Goal: Information Seeking & Learning: Learn about a topic

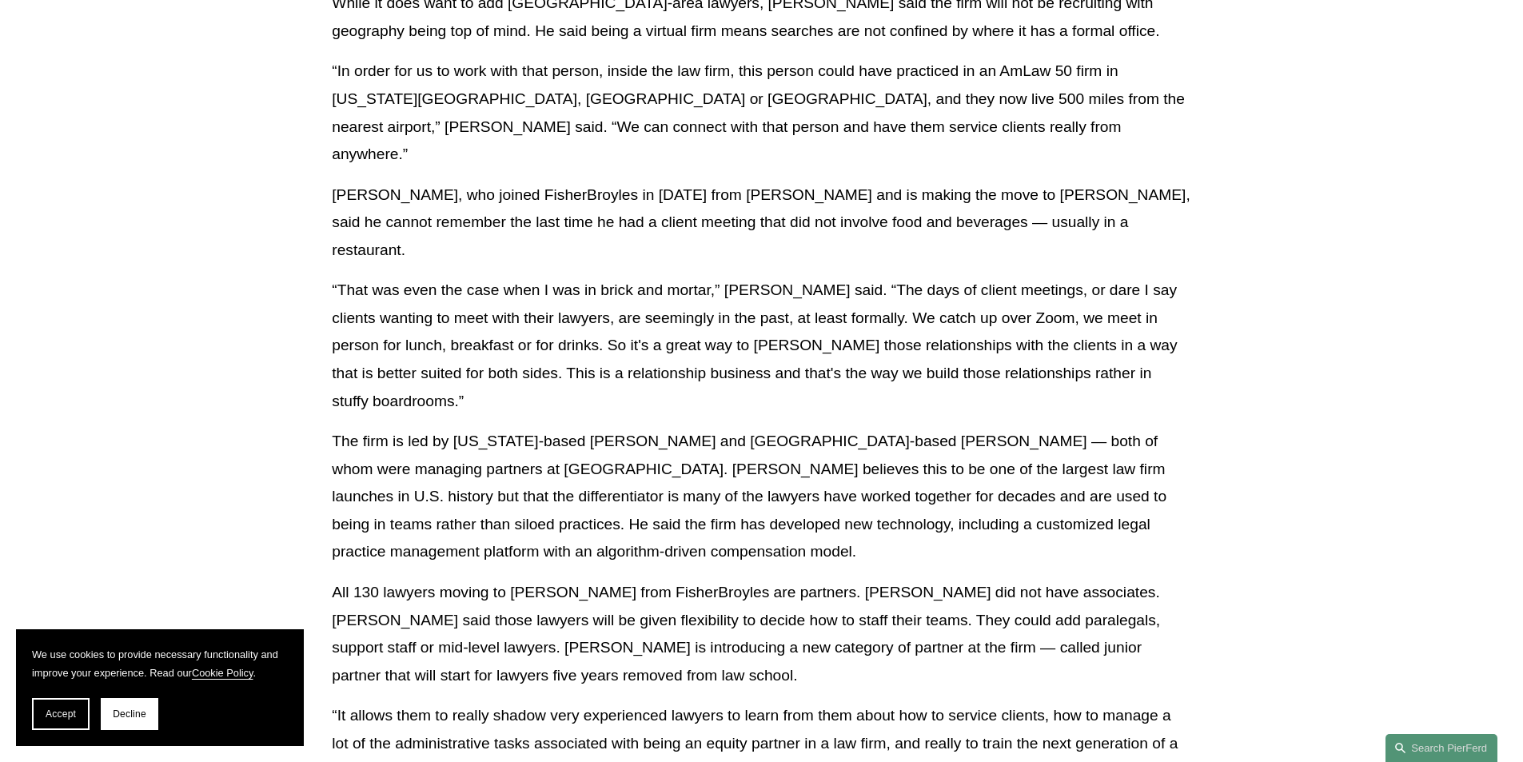
scroll to position [2318, 0]
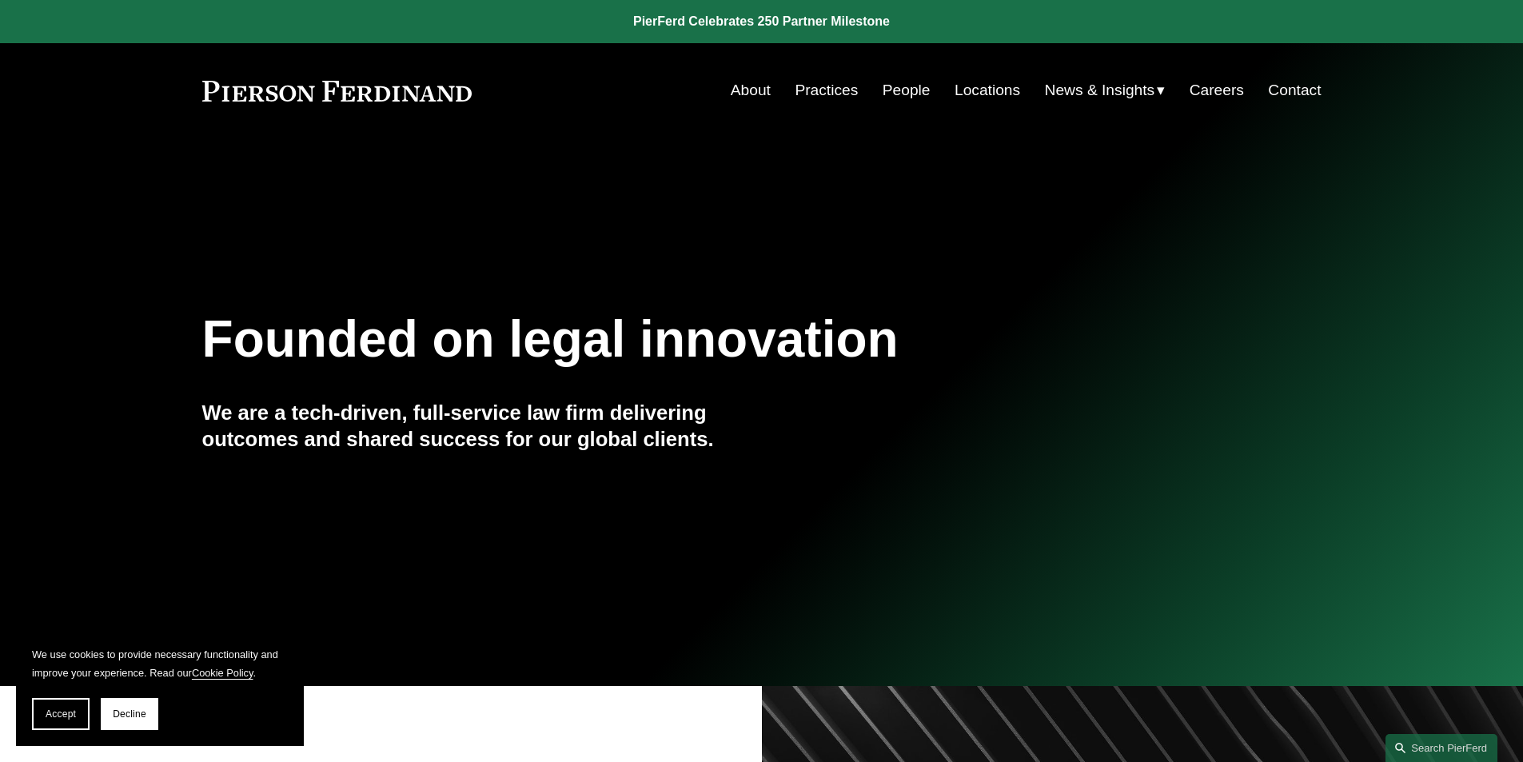
click at [898, 94] on link "People" at bounding box center [906, 90] width 48 height 30
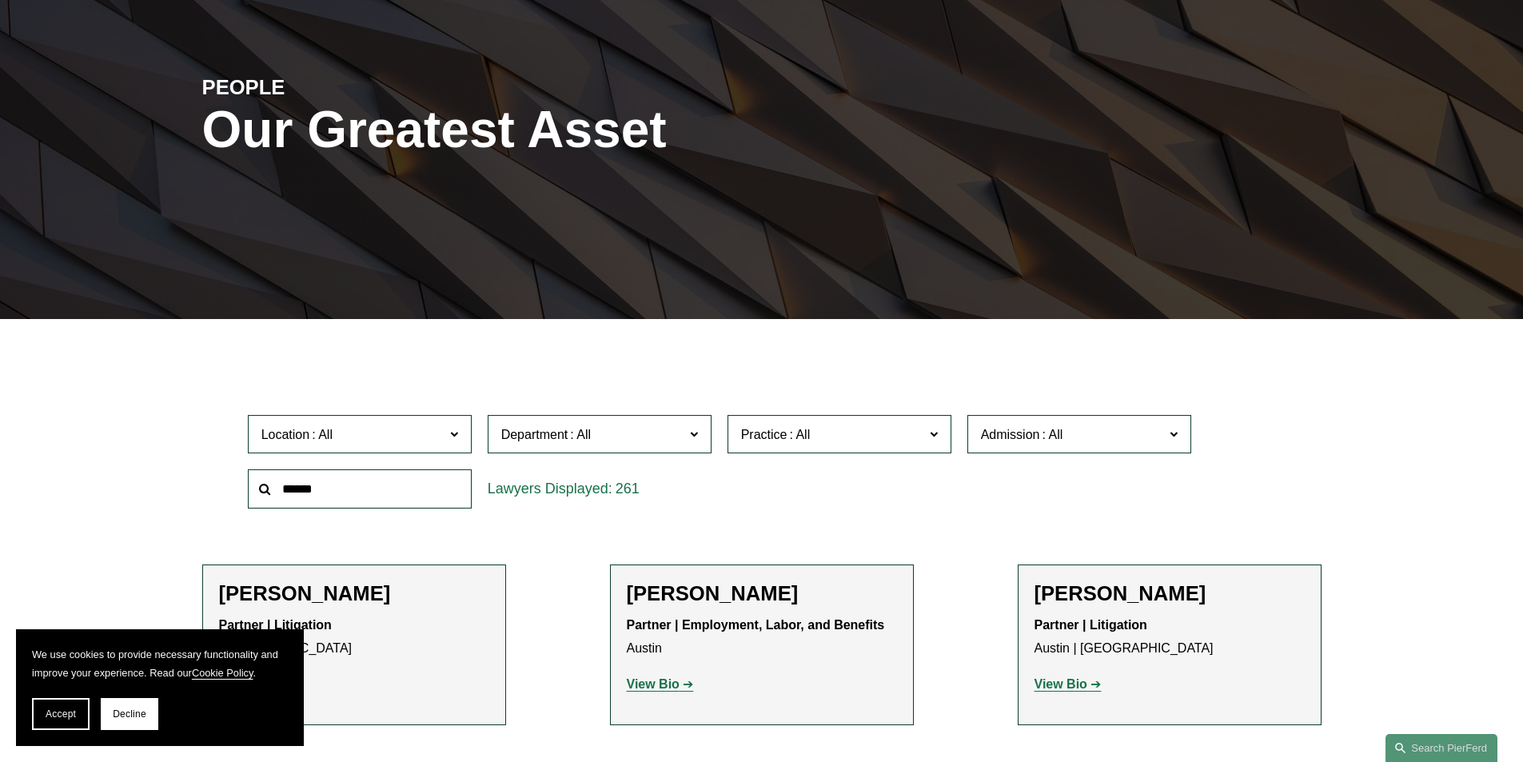
scroll to position [320, 0]
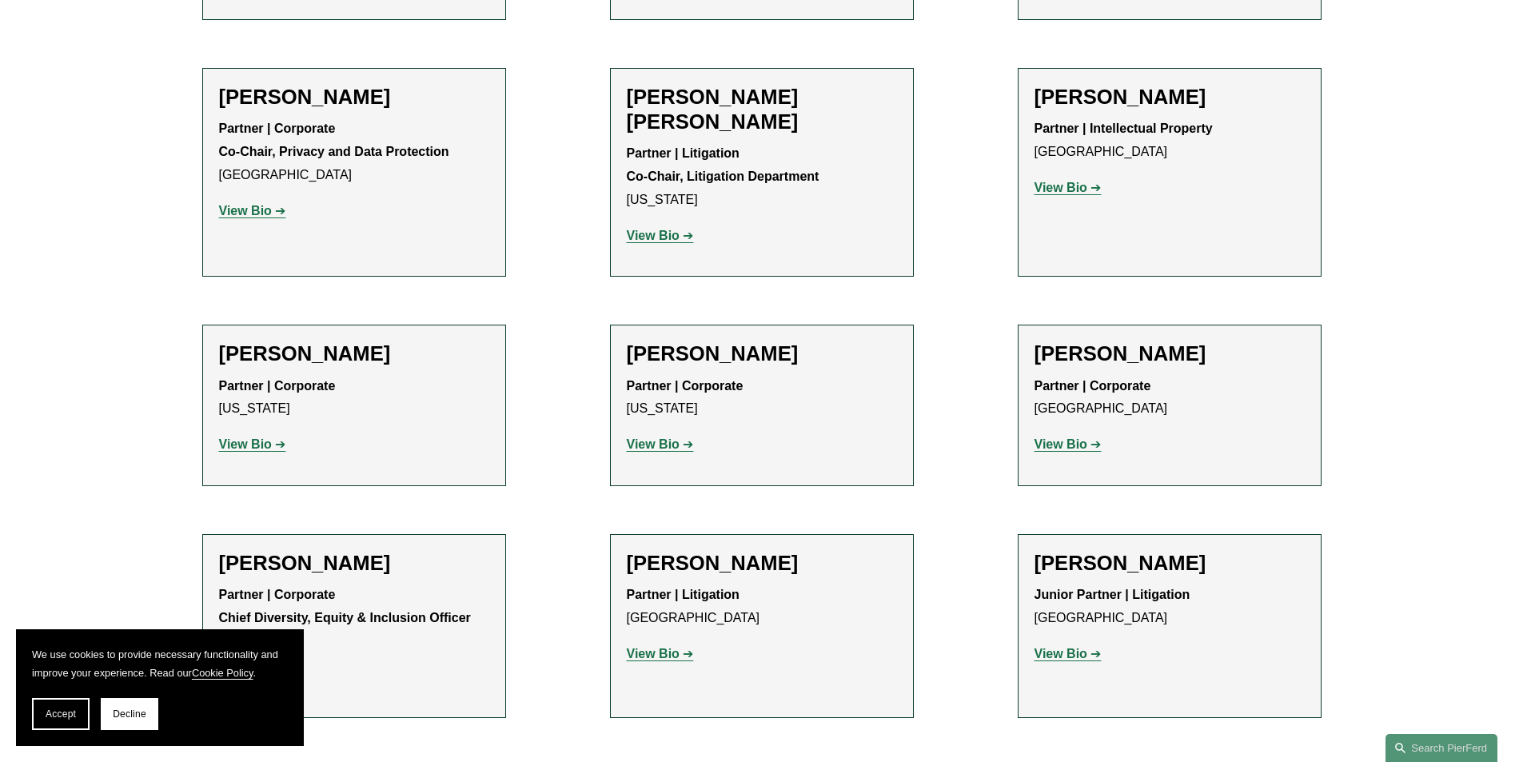
scroll to position [2318, 0]
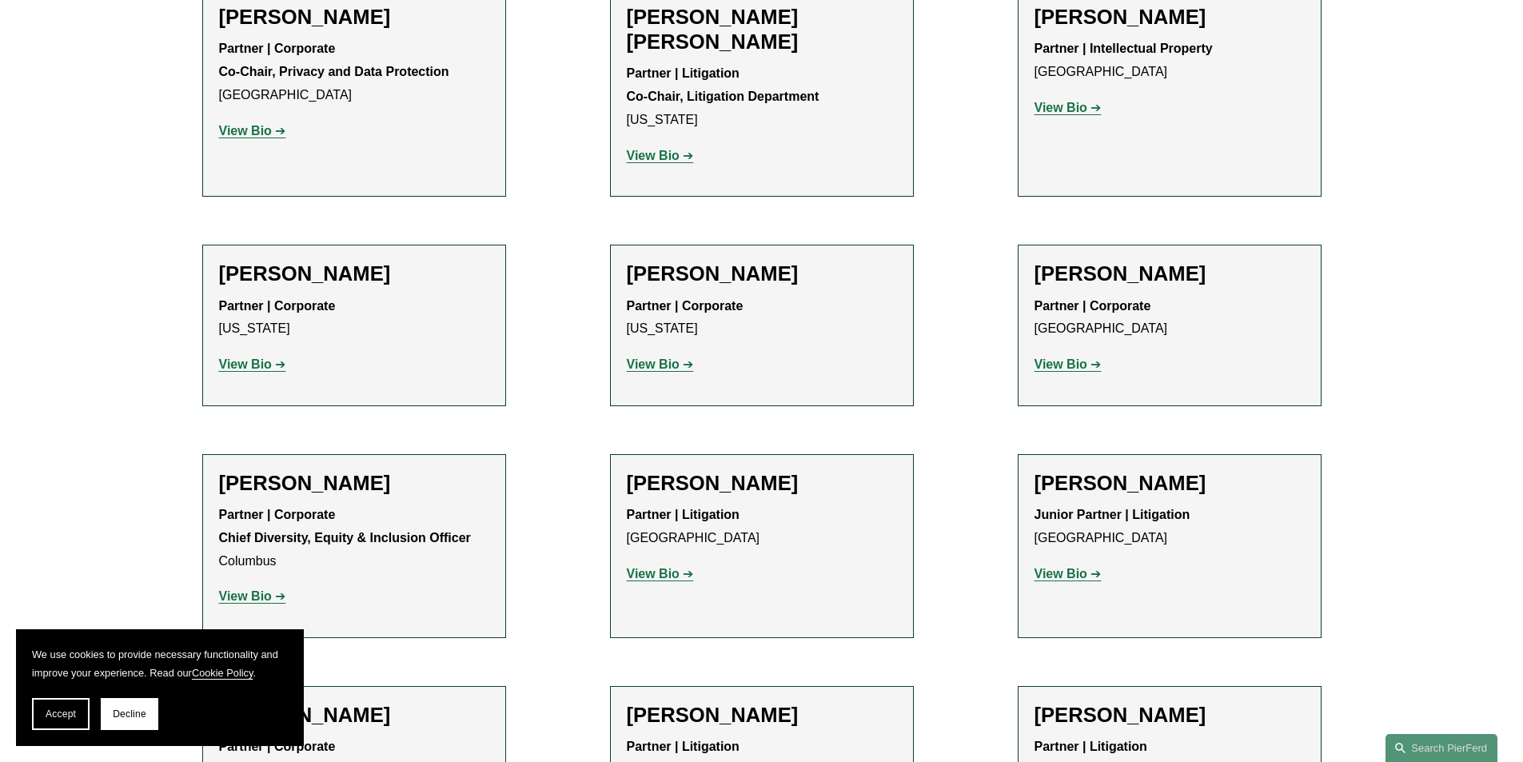
click at [1053, 567] on strong "View Bio" at bounding box center [1060, 574] width 53 height 14
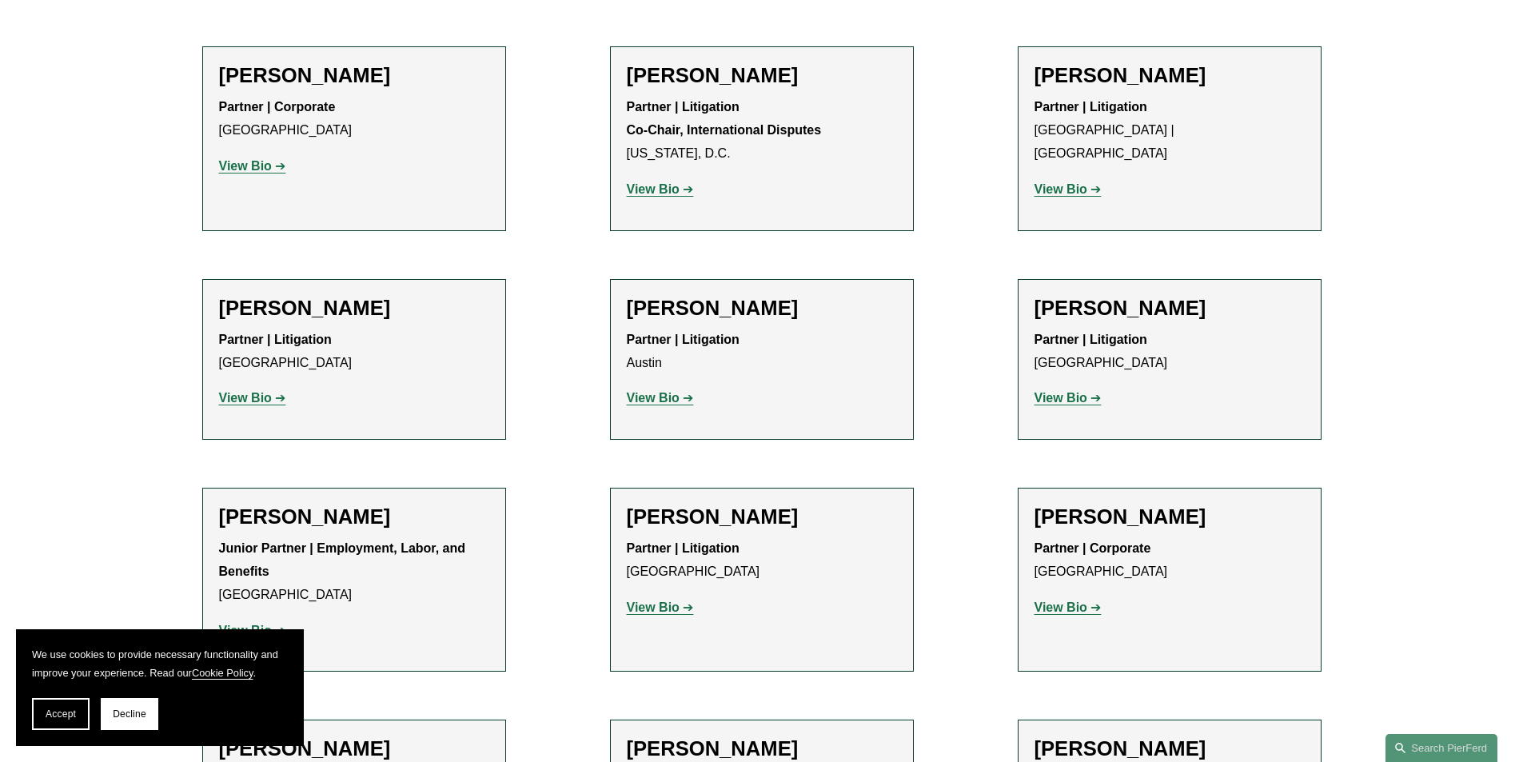
scroll to position [2797, 0]
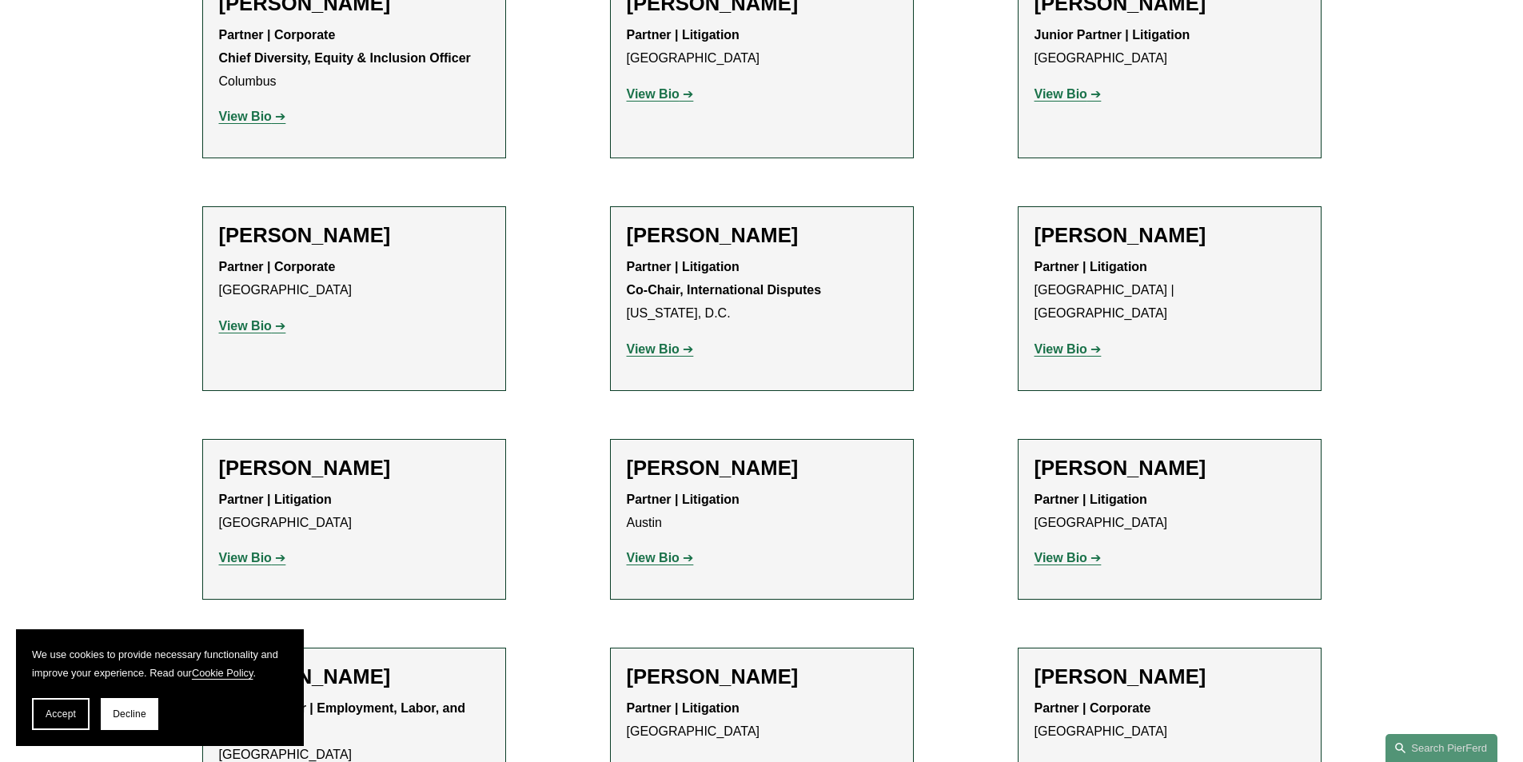
click at [659, 342] on strong "View Bio" at bounding box center [653, 349] width 53 height 14
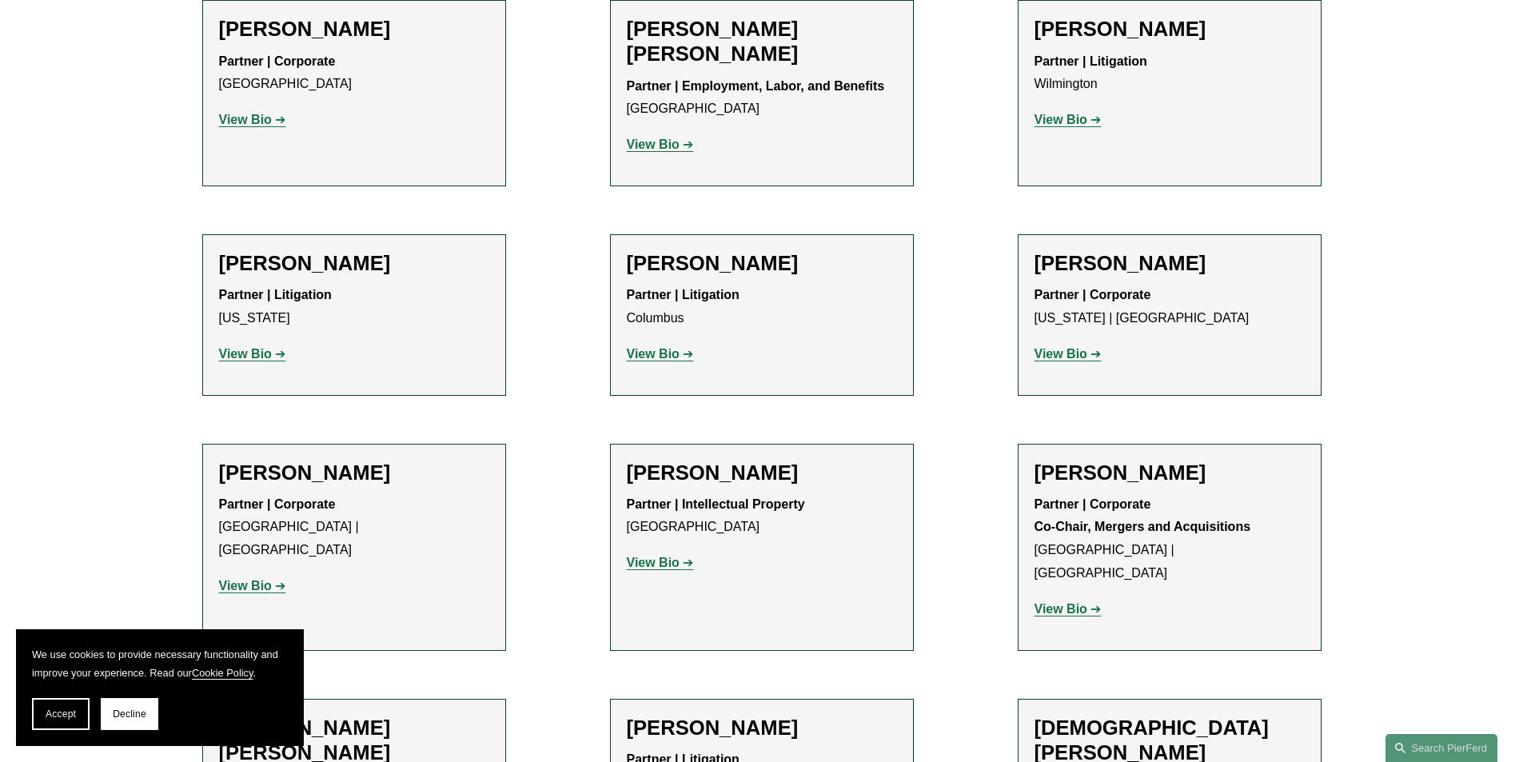
scroll to position [3756, 0]
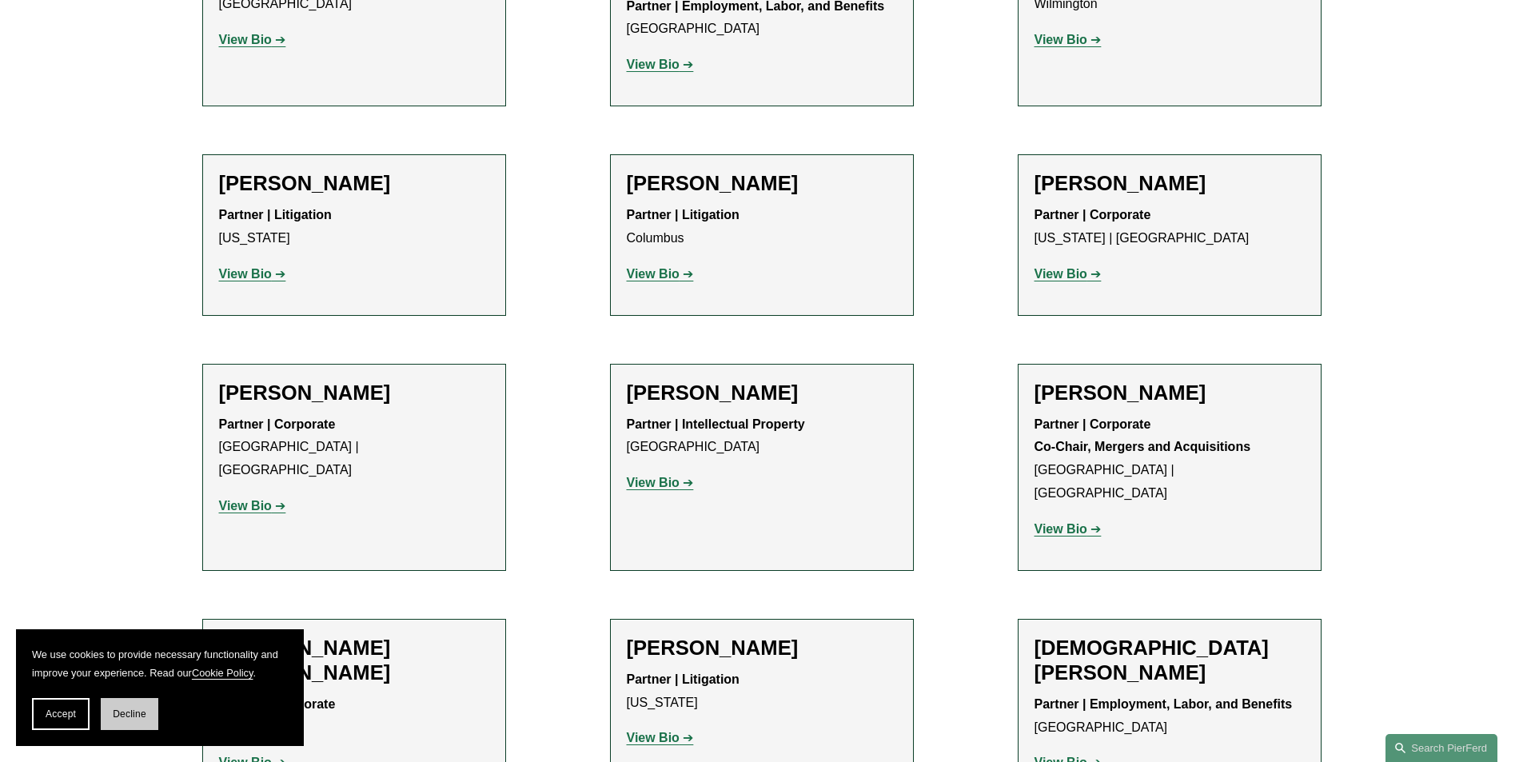
click at [145, 713] on span "Decline" at bounding box center [130, 713] width 34 height 11
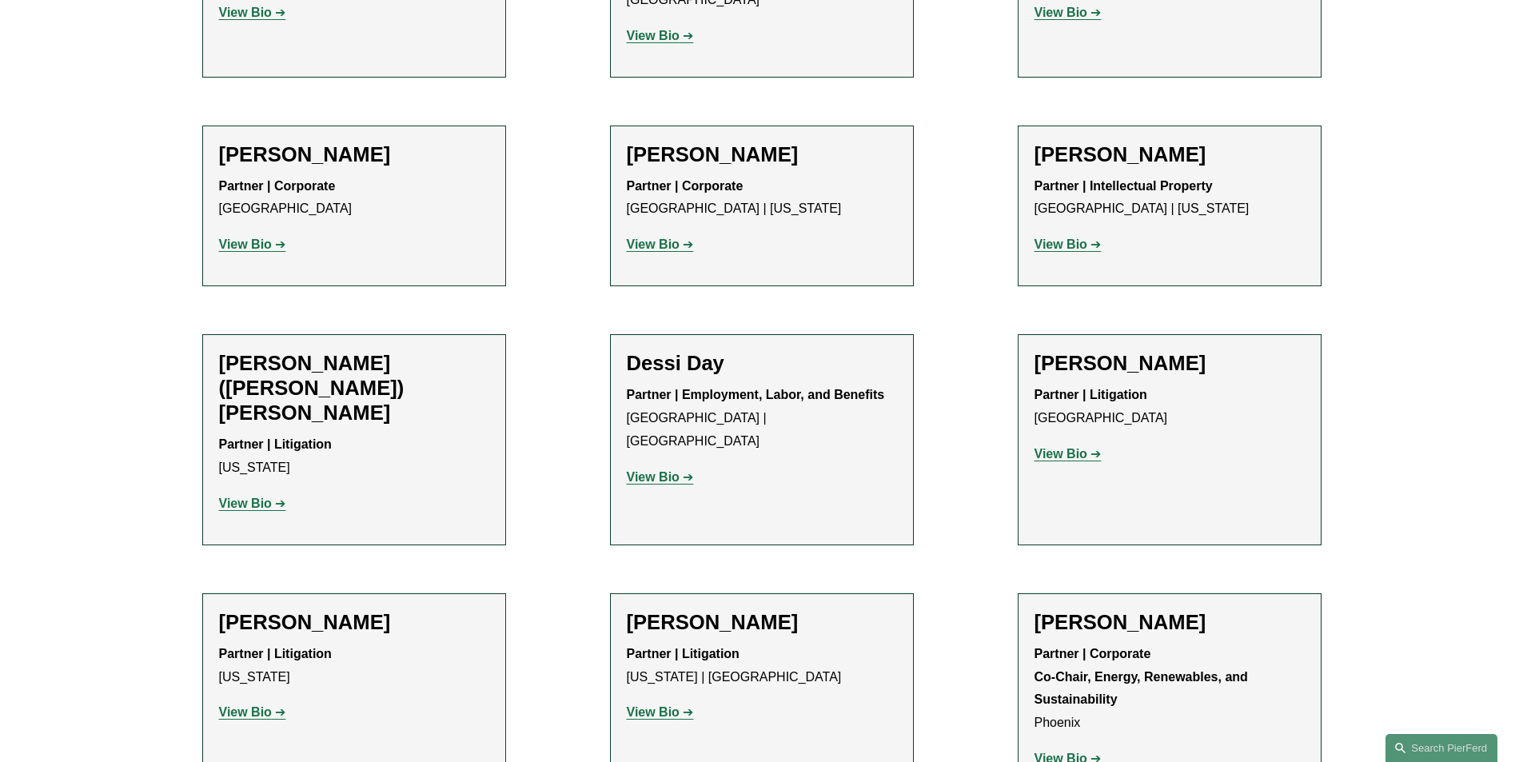
scroll to position [823, 0]
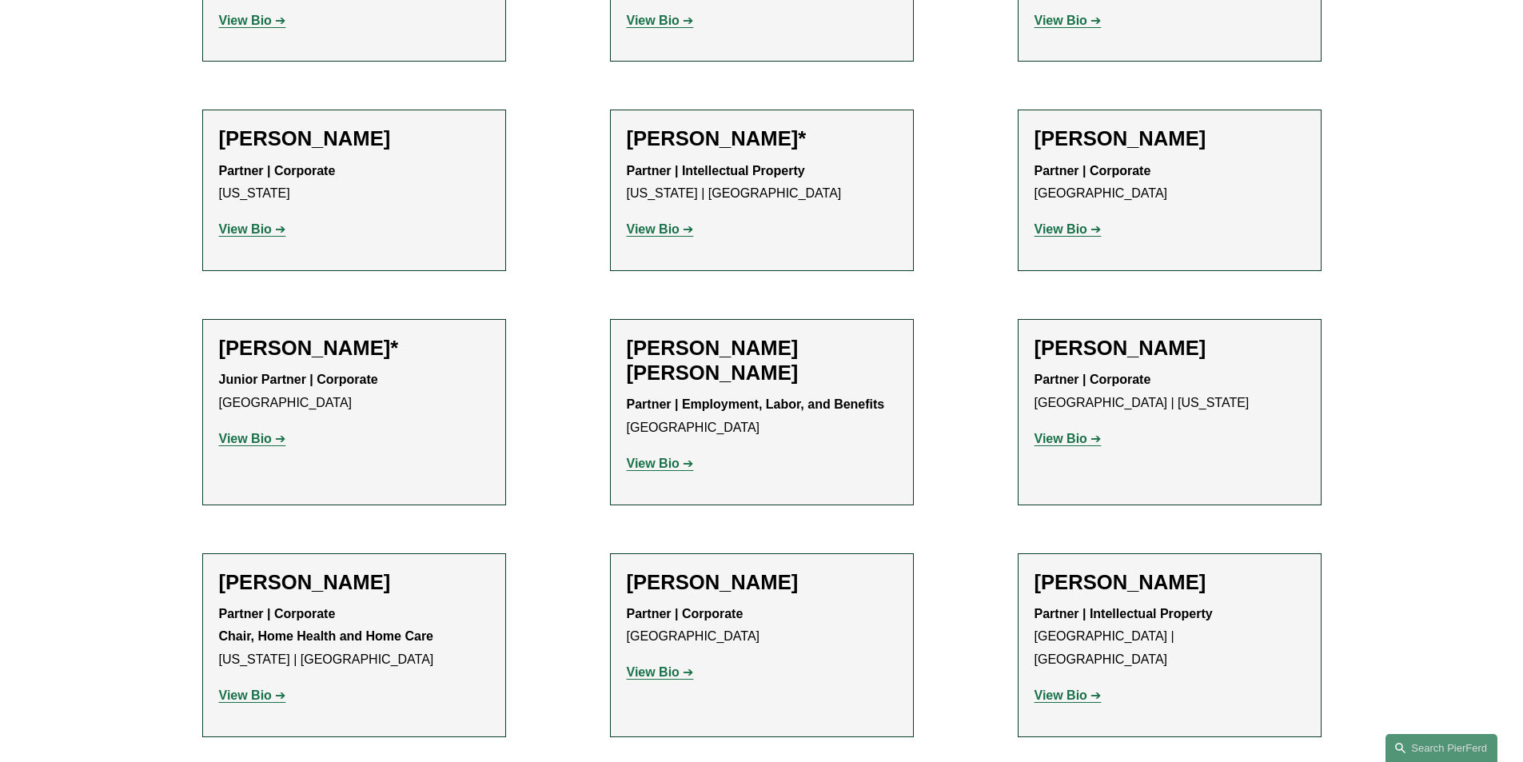
click at [269, 440] on strong "View Bio" at bounding box center [245, 439] width 53 height 14
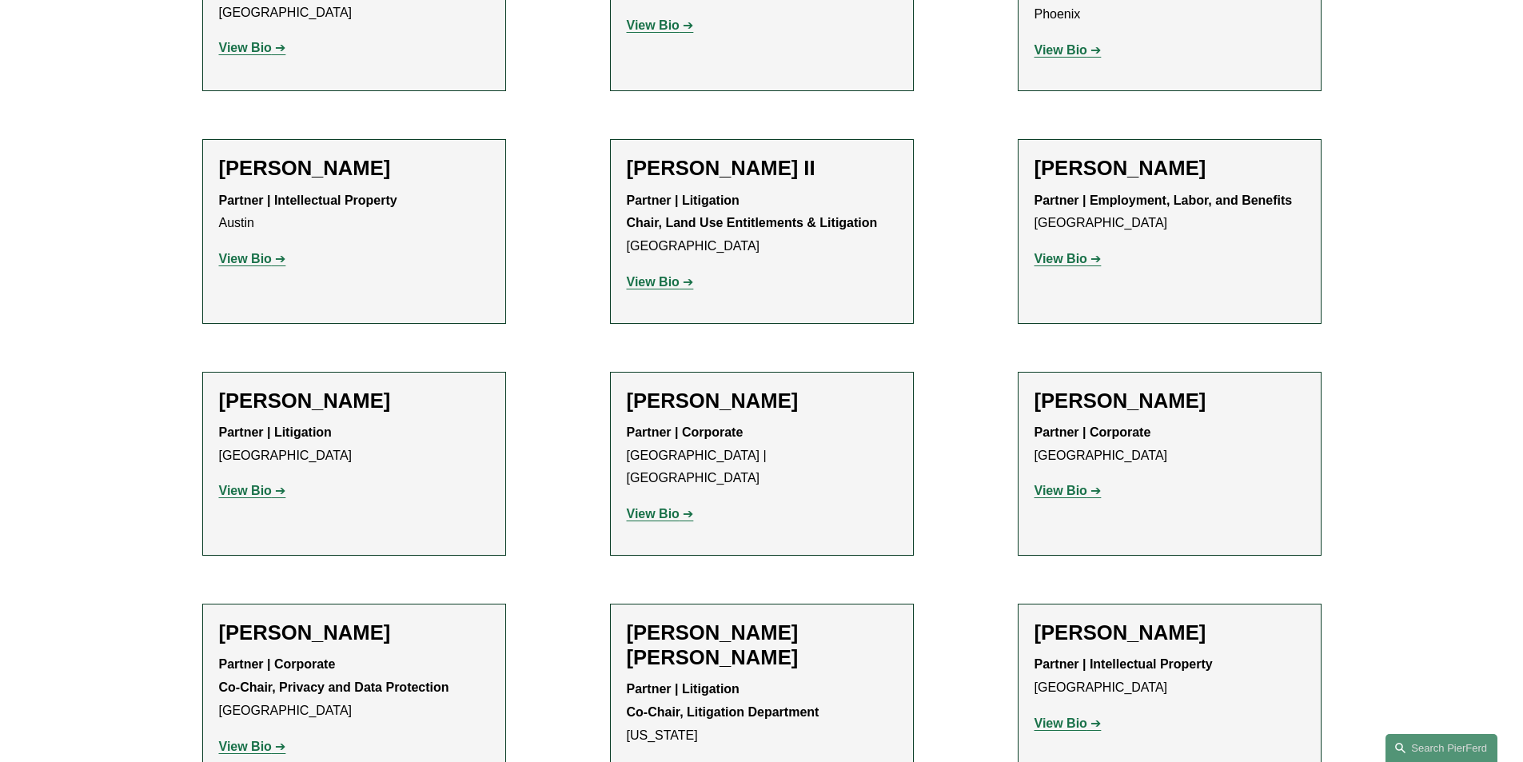
scroll to position [1782, 0]
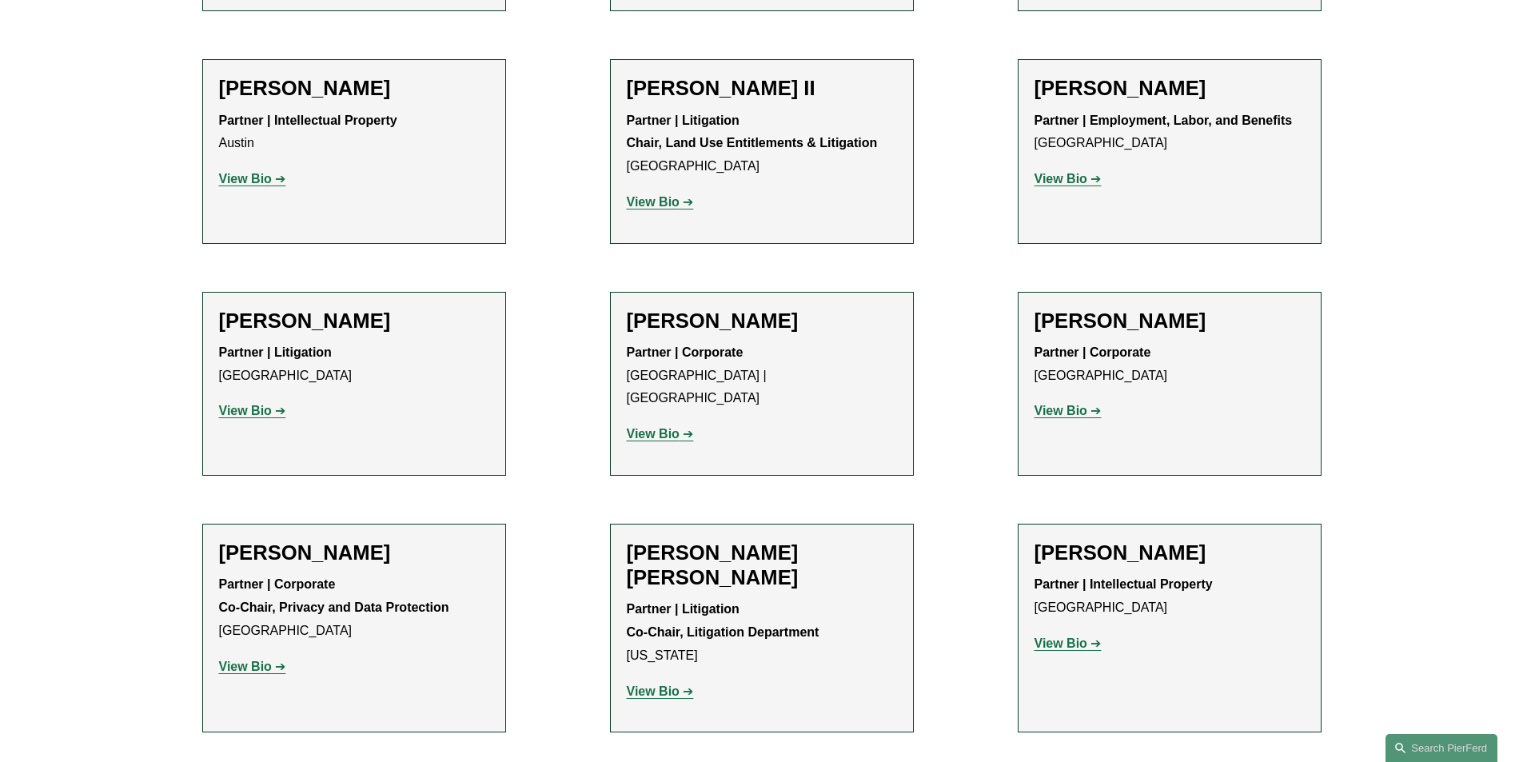
click at [1069, 636] on strong "View Bio" at bounding box center [1060, 643] width 53 height 14
click at [256, 659] on strong "View Bio" at bounding box center [245, 666] width 53 height 14
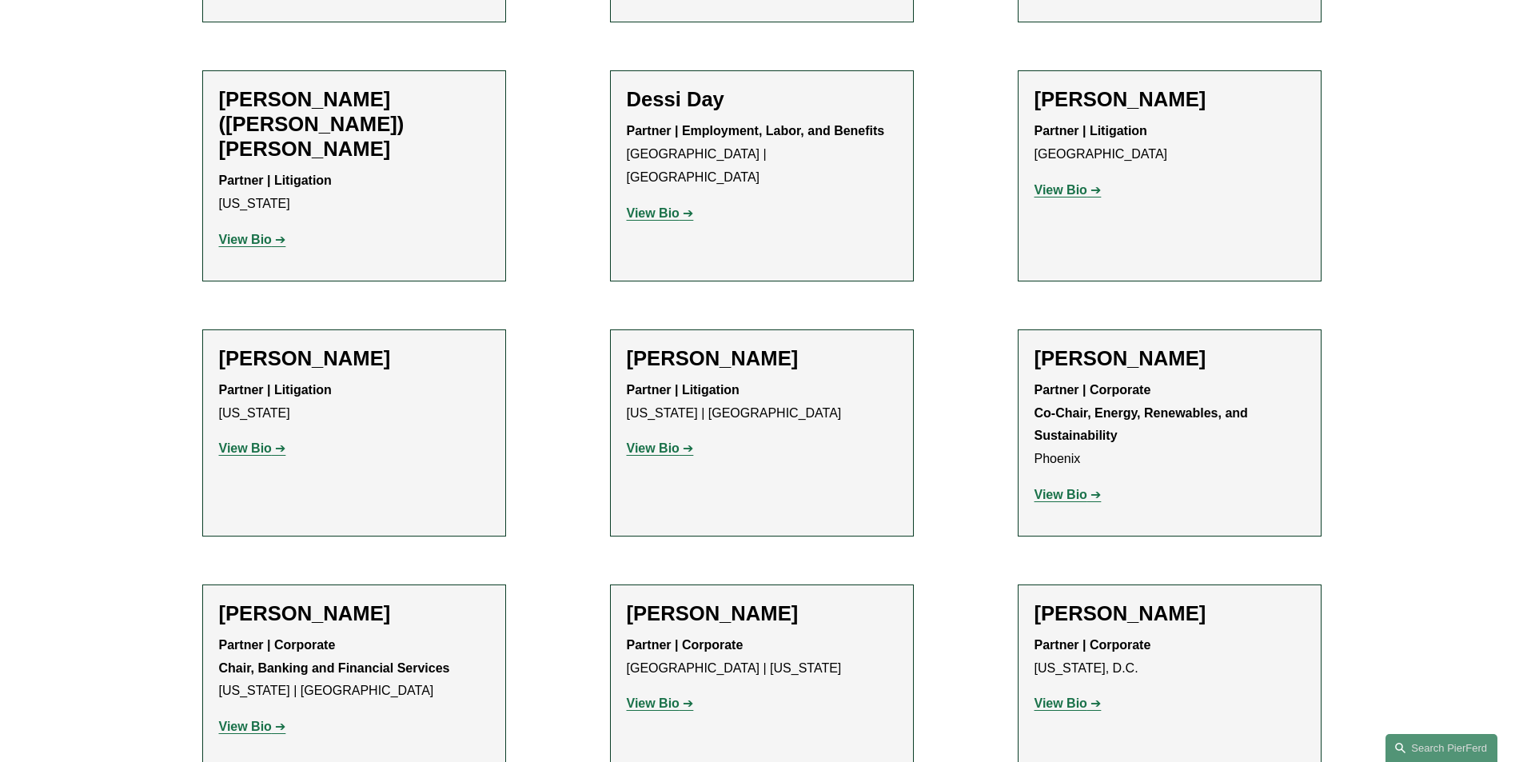
scroll to position [5699, 0]
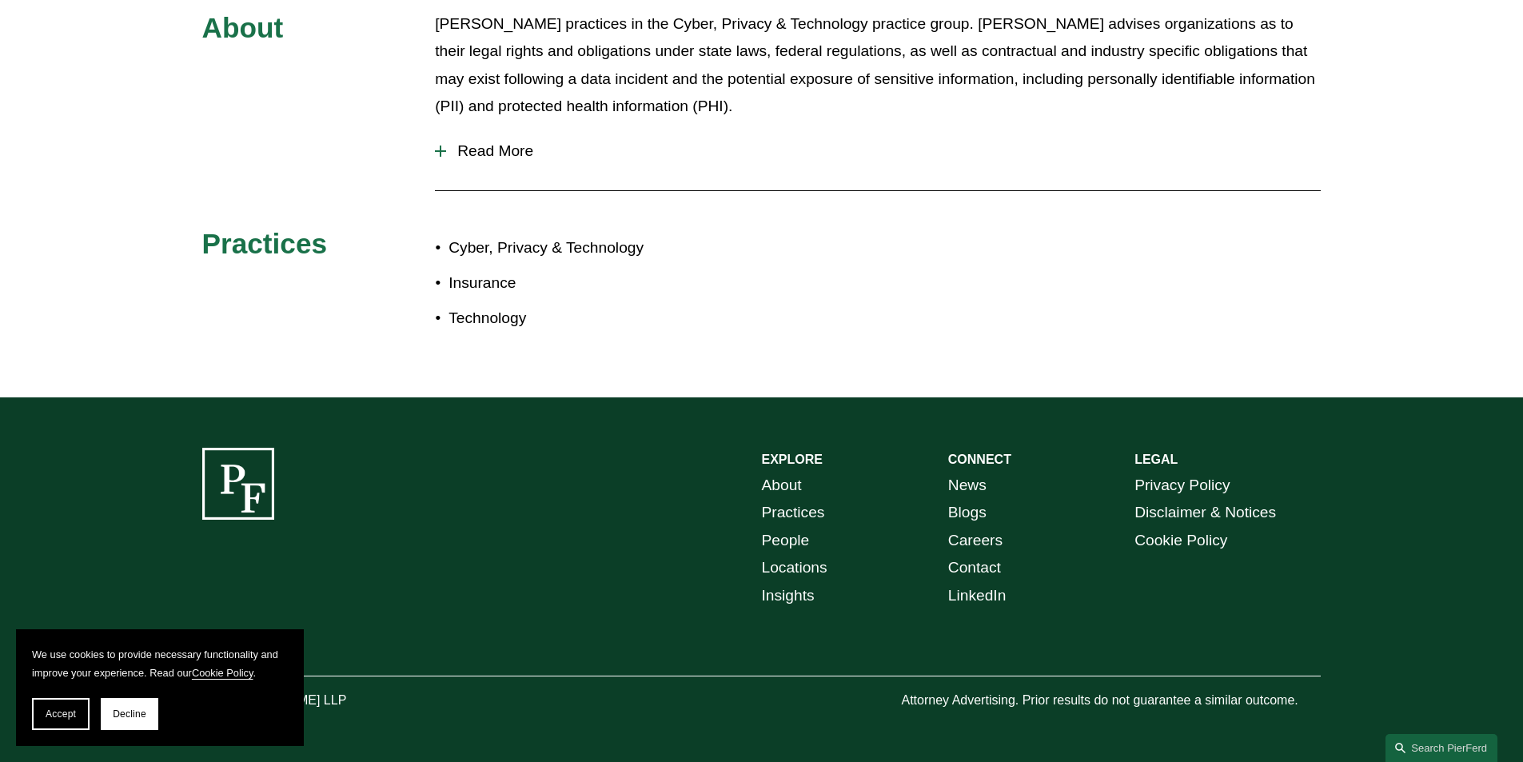
scroll to position [444, 0]
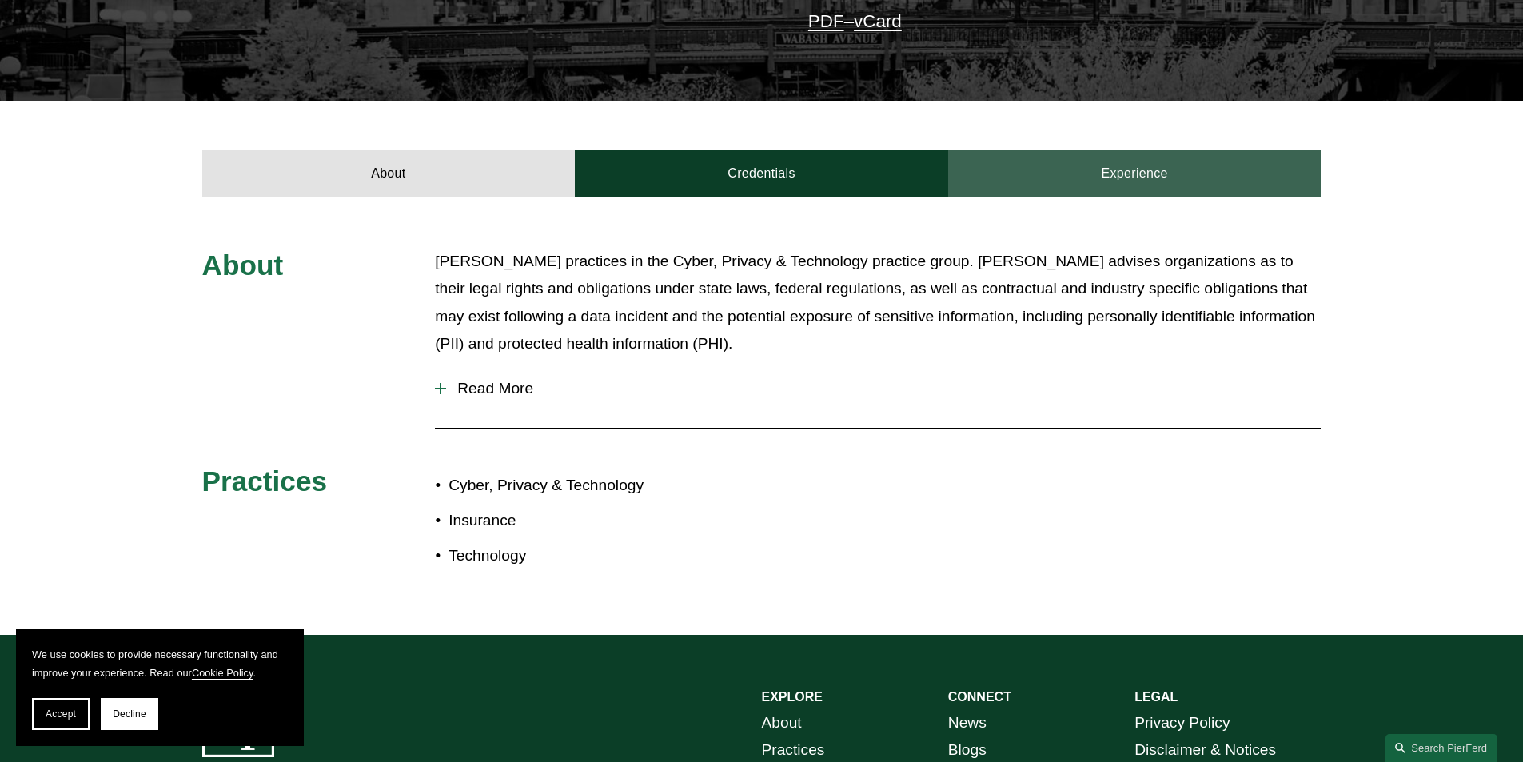
click at [1082, 193] on link "Experience" at bounding box center [1134, 173] width 373 height 48
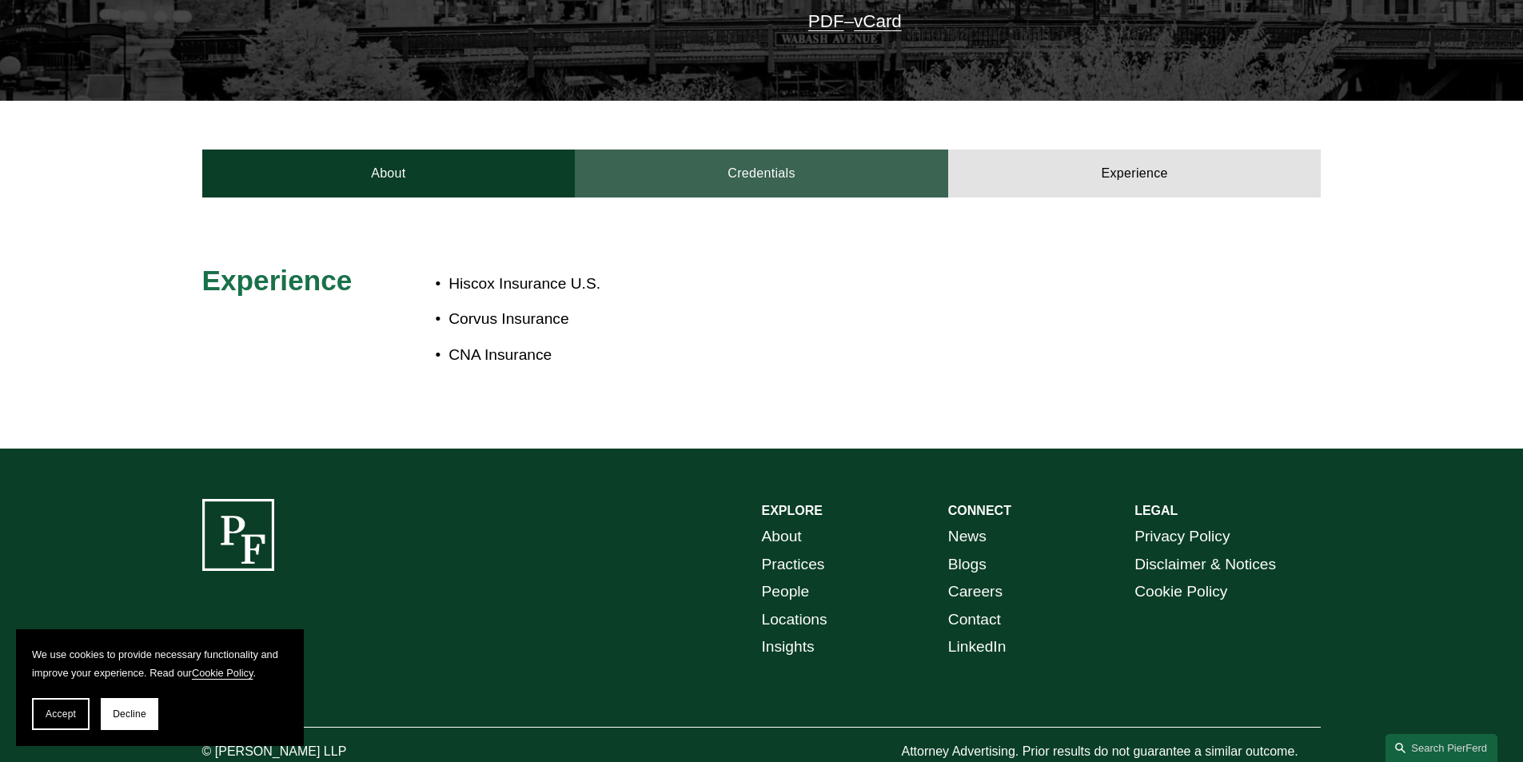
click at [836, 184] on link "Credentials" at bounding box center [761, 173] width 373 height 48
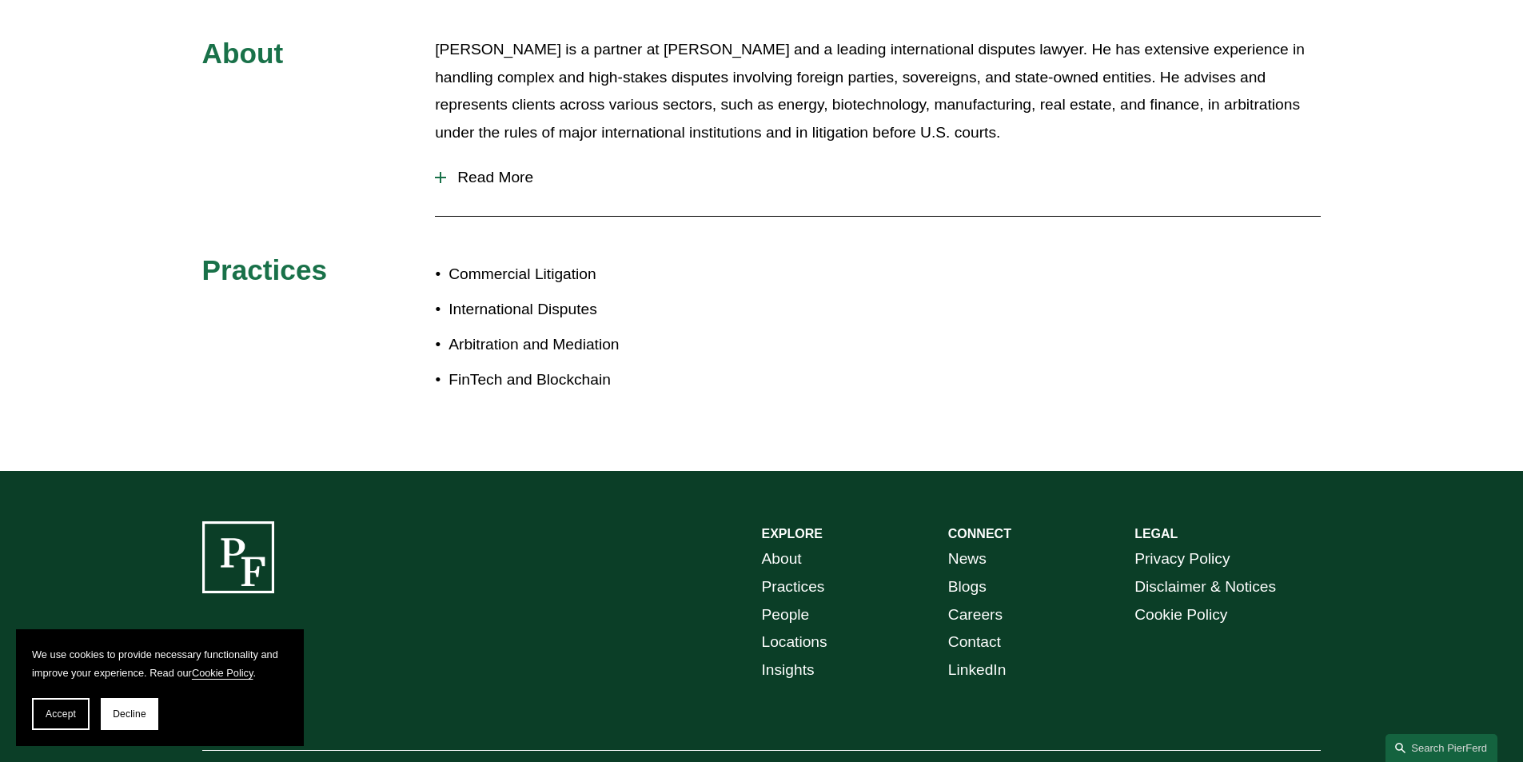
scroll to position [876, 0]
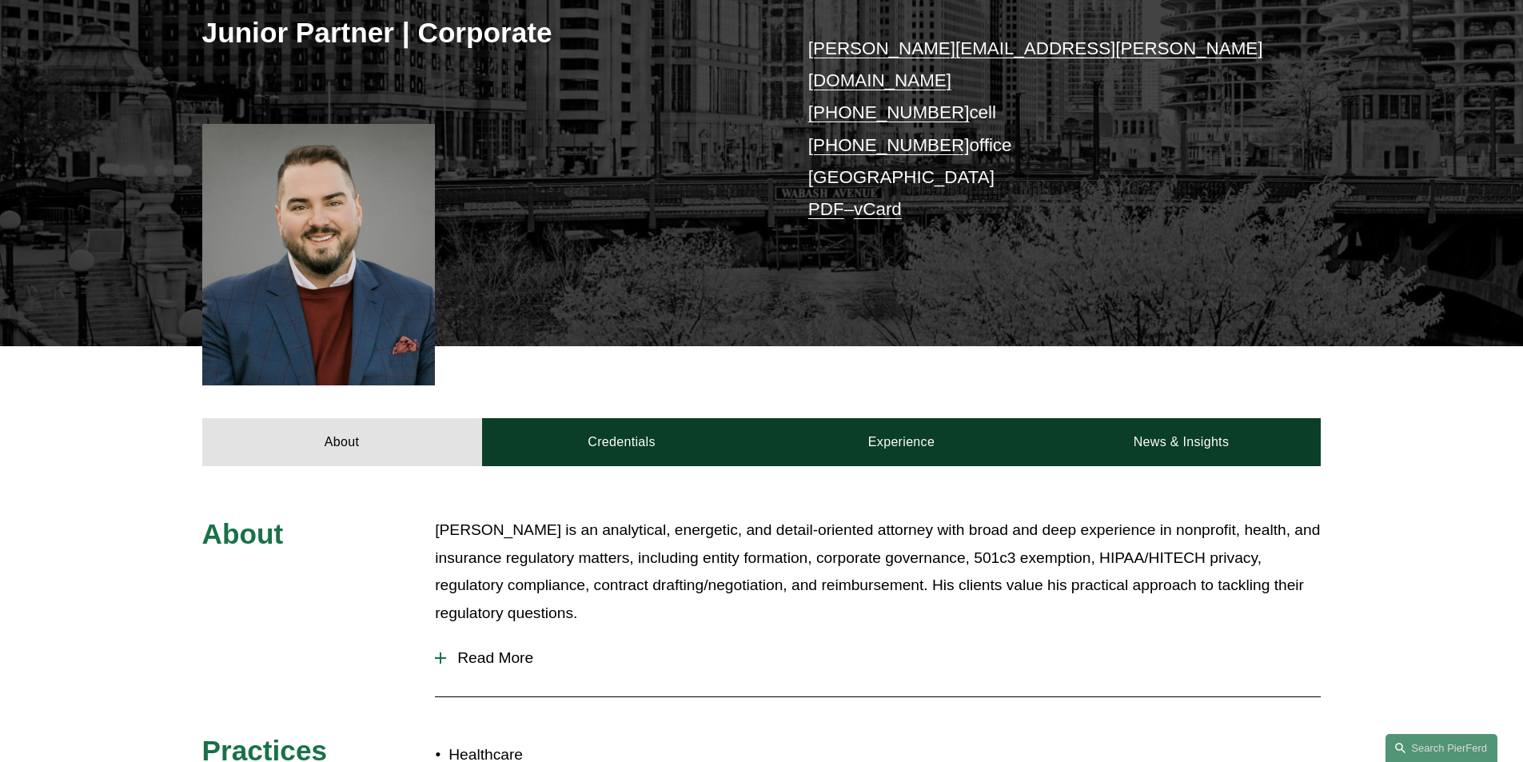
scroll to position [400, 0]
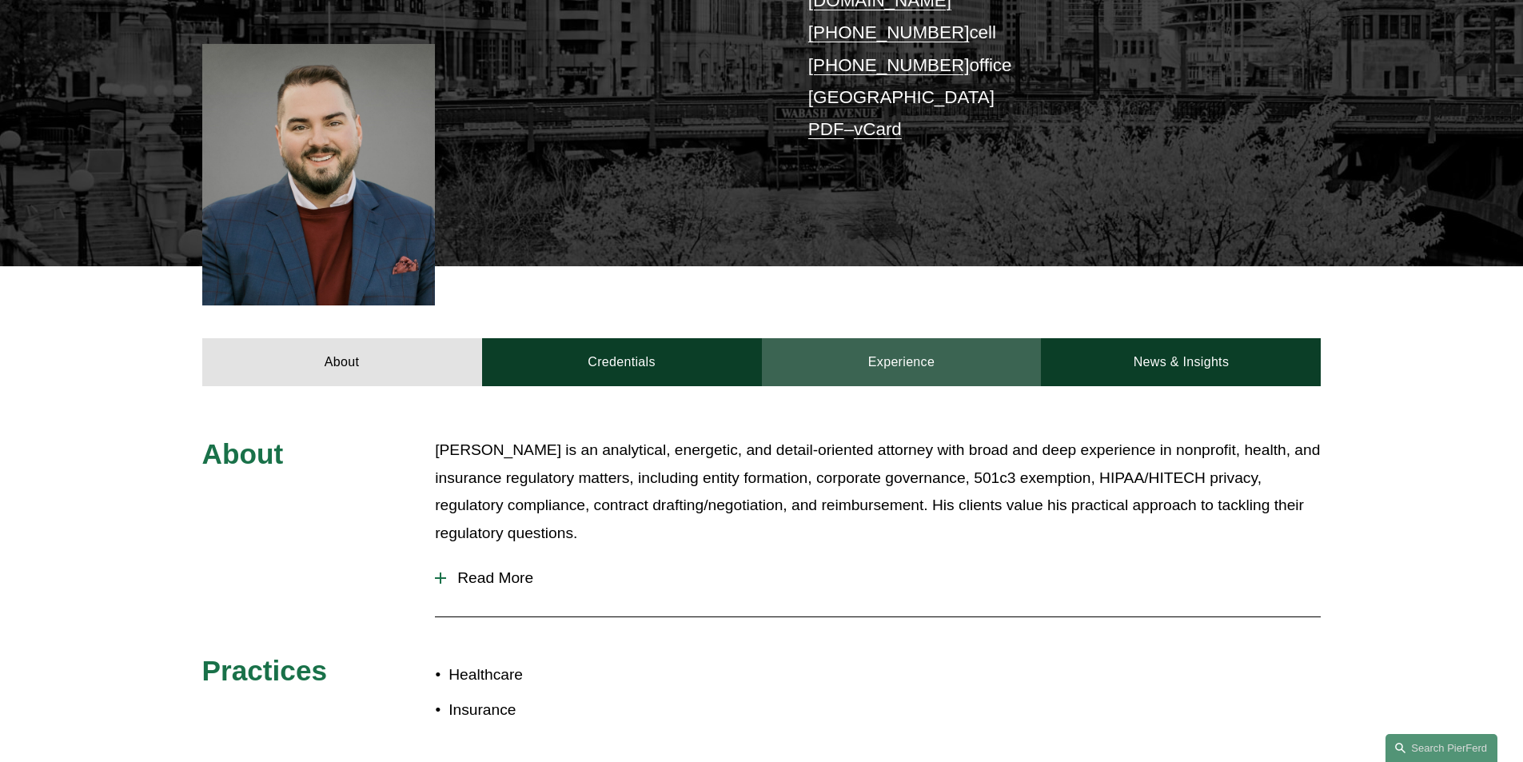
click at [851, 345] on link "Experience" at bounding box center [902, 362] width 280 height 48
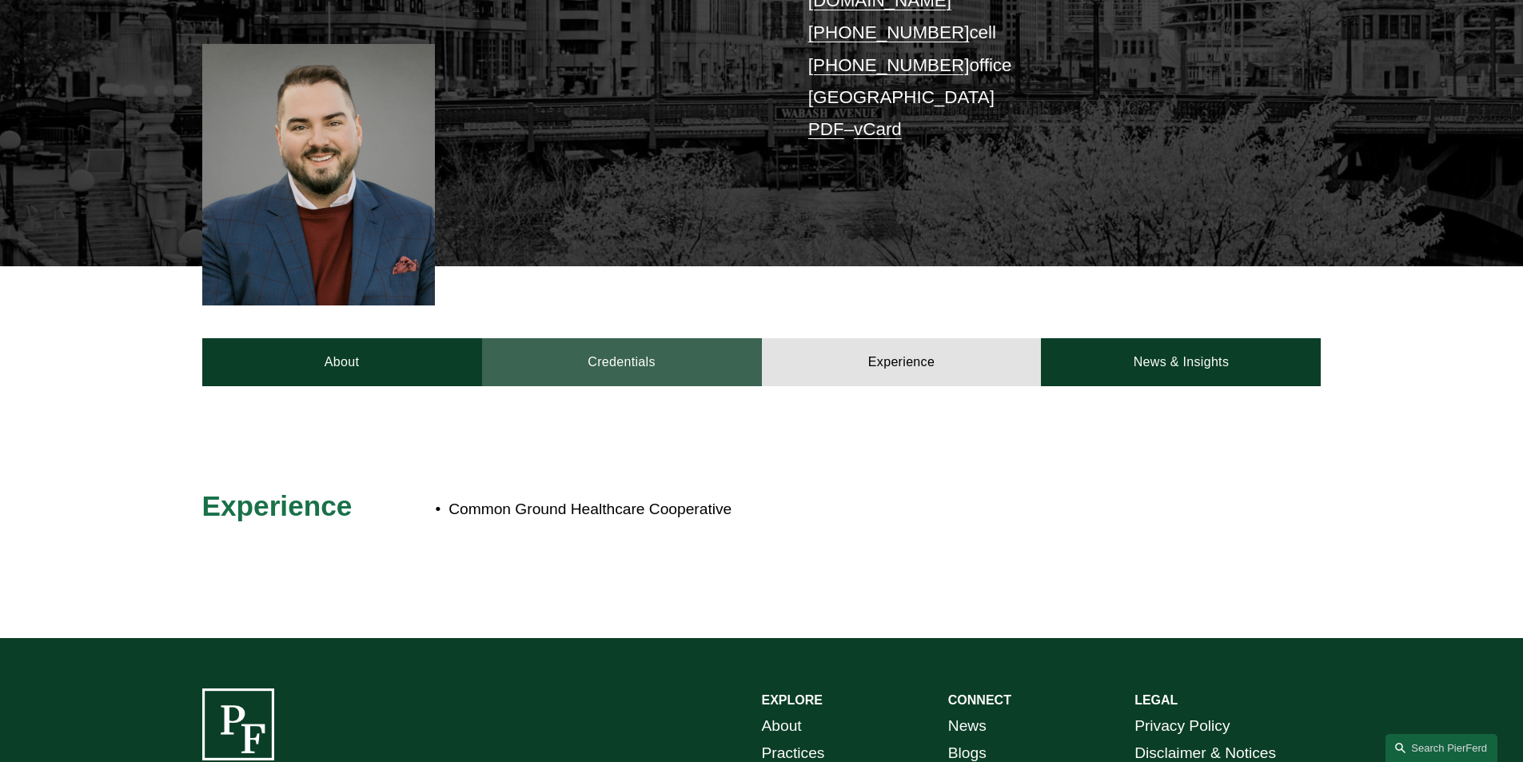
click at [681, 350] on link "Credentials" at bounding box center [622, 362] width 280 height 48
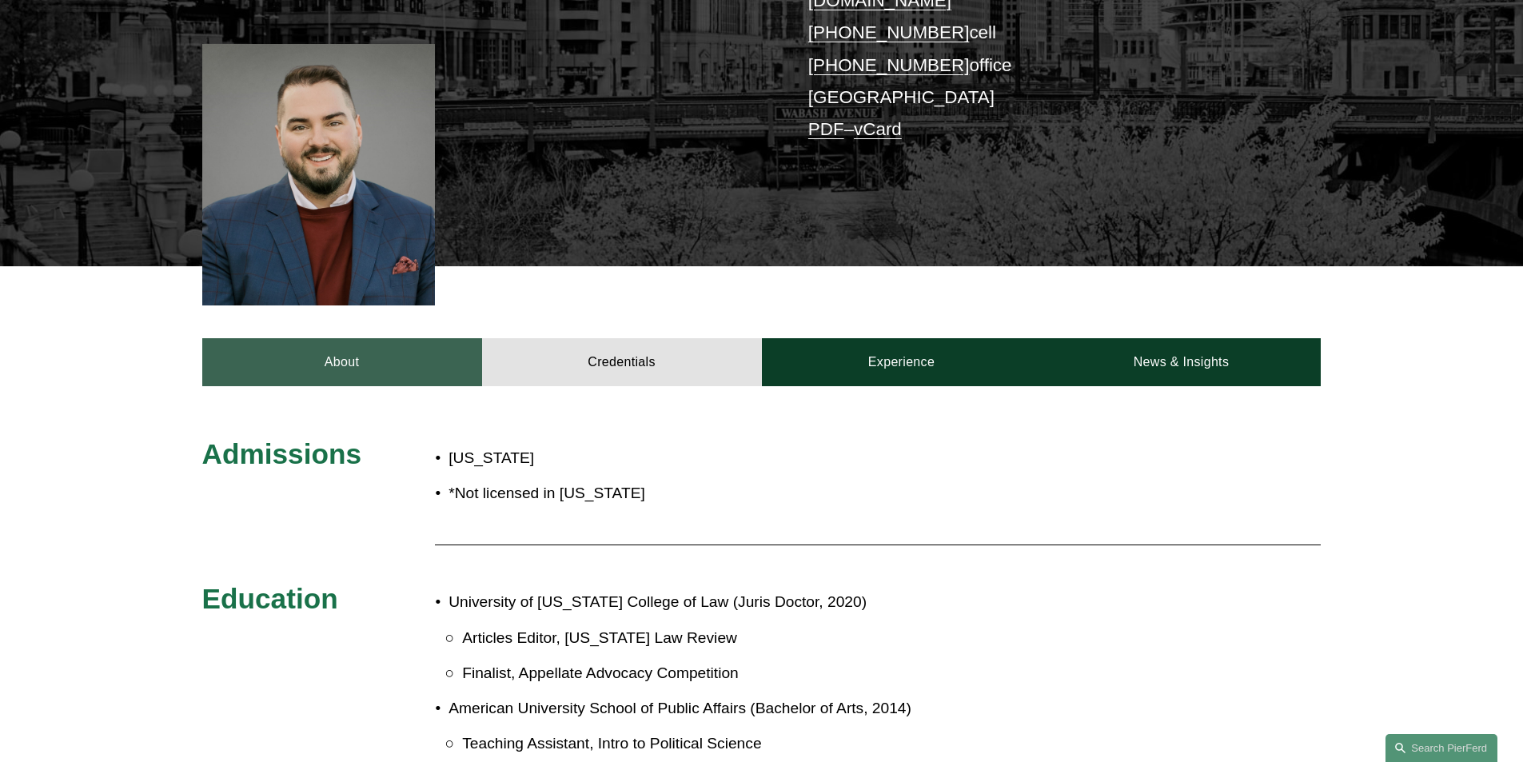
click at [430, 345] on link "About" at bounding box center [342, 362] width 280 height 48
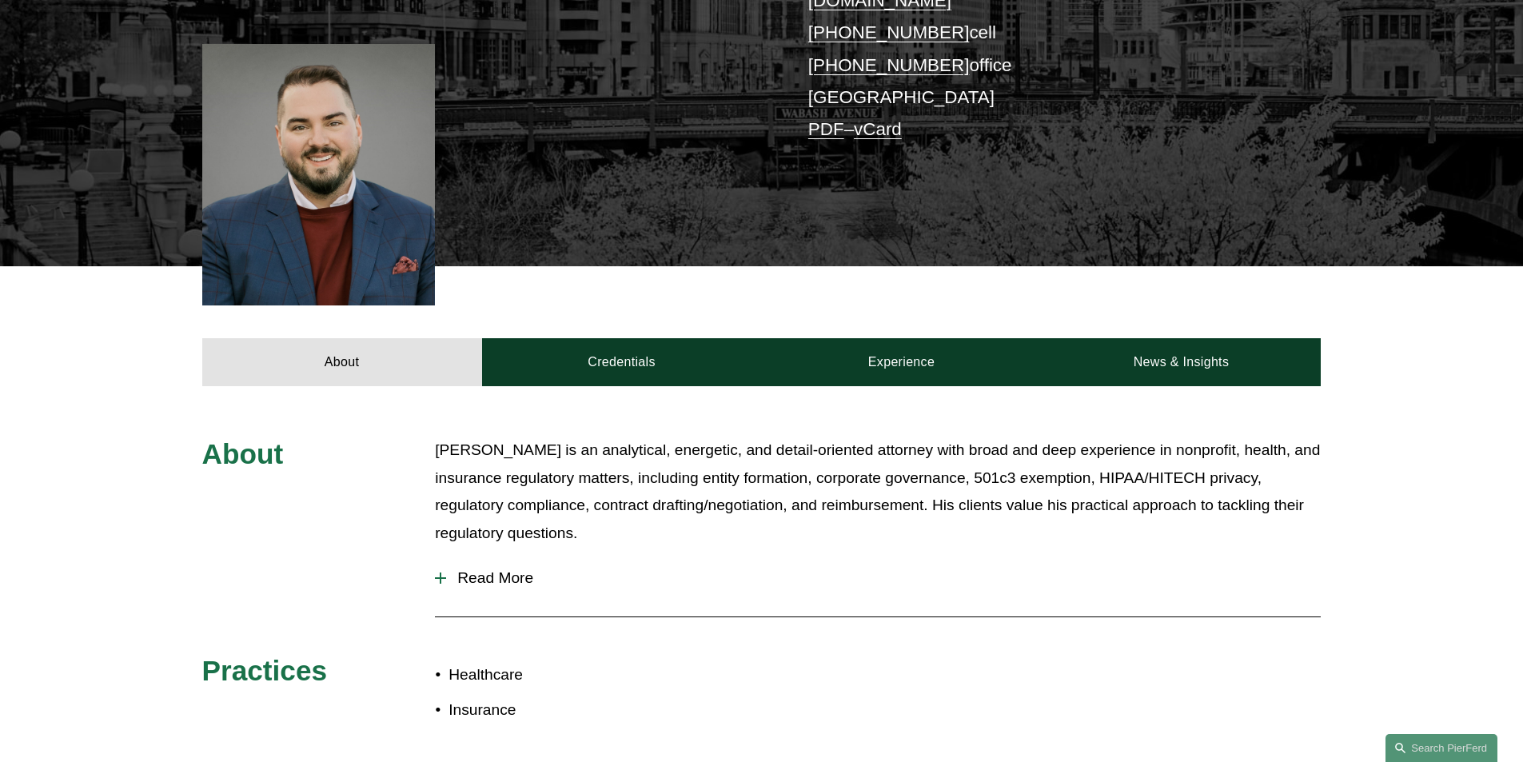
scroll to position [559, 0]
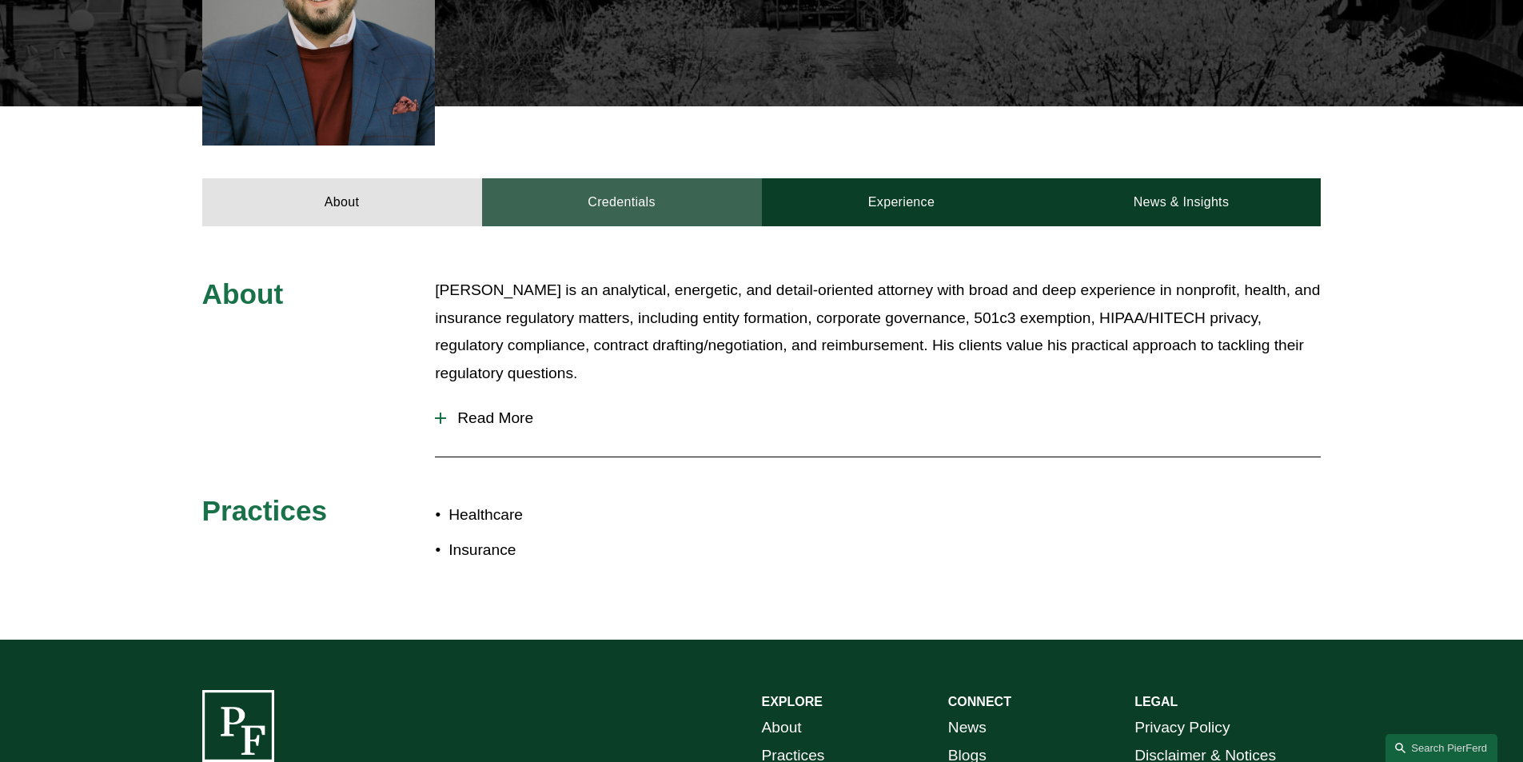
click at [651, 197] on link "Credentials" at bounding box center [622, 202] width 280 height 48
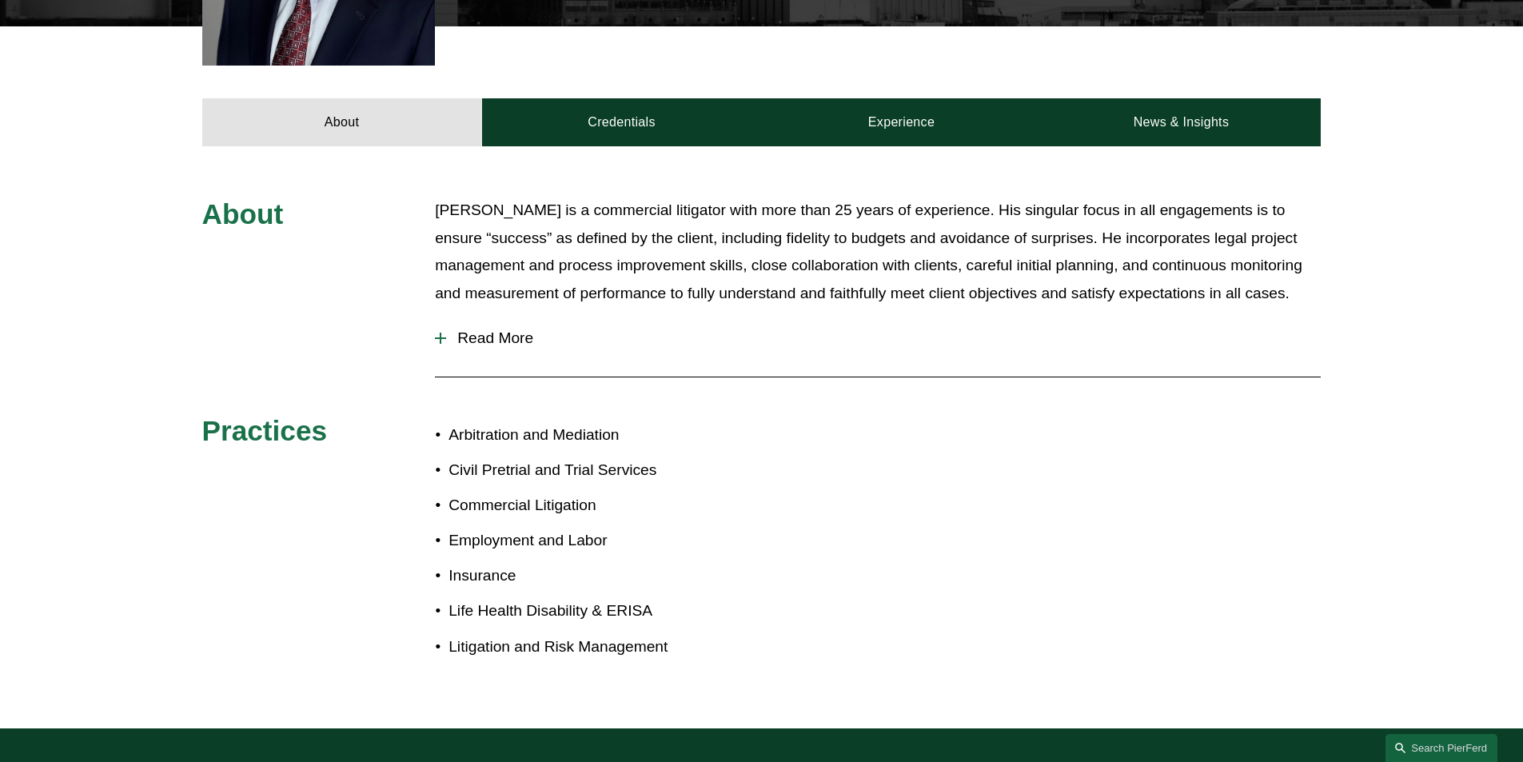
scroll to position [559, 0]
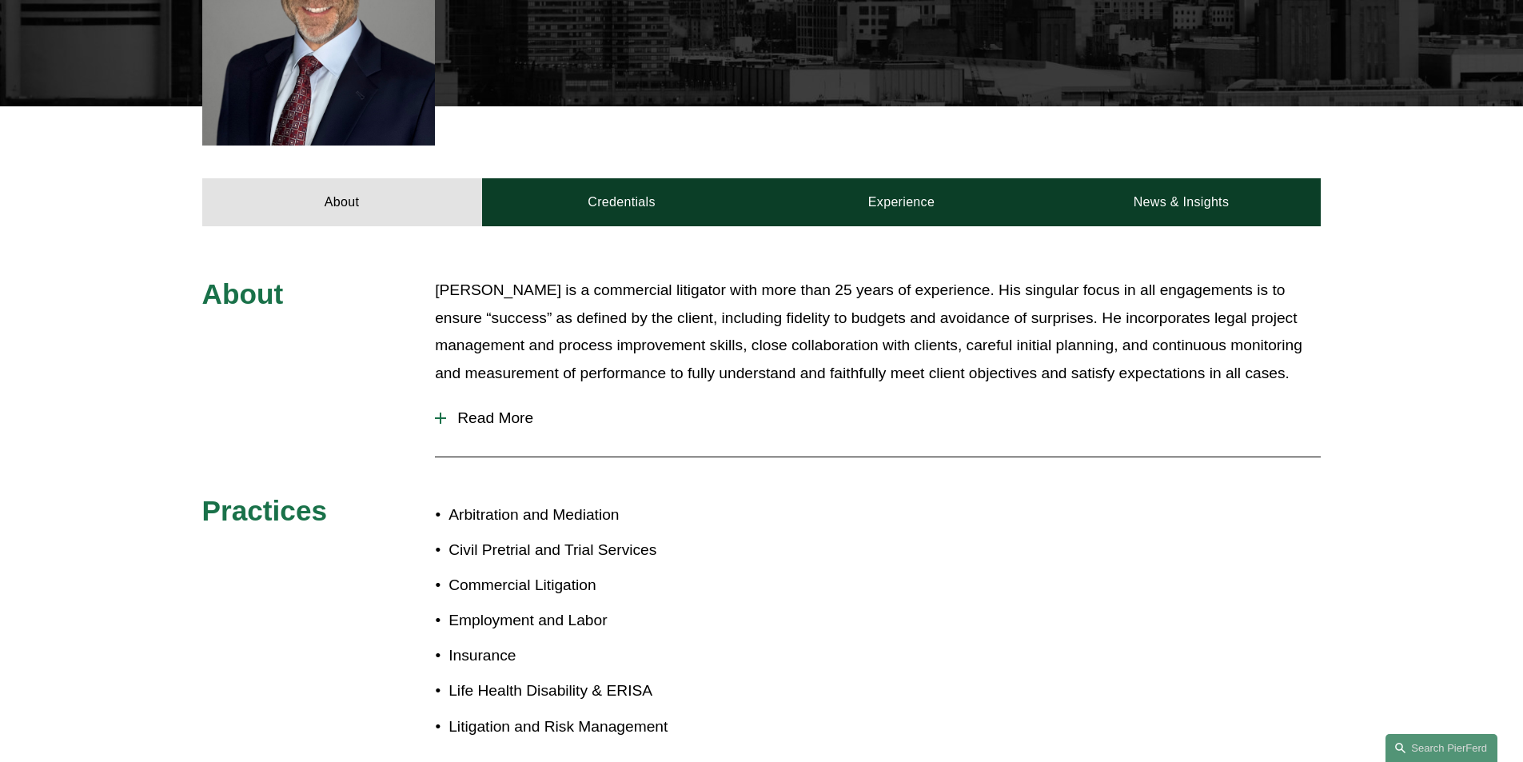
click at [506, 409] on span "Read More" at bounding box center [883, 418] width 874 height 18
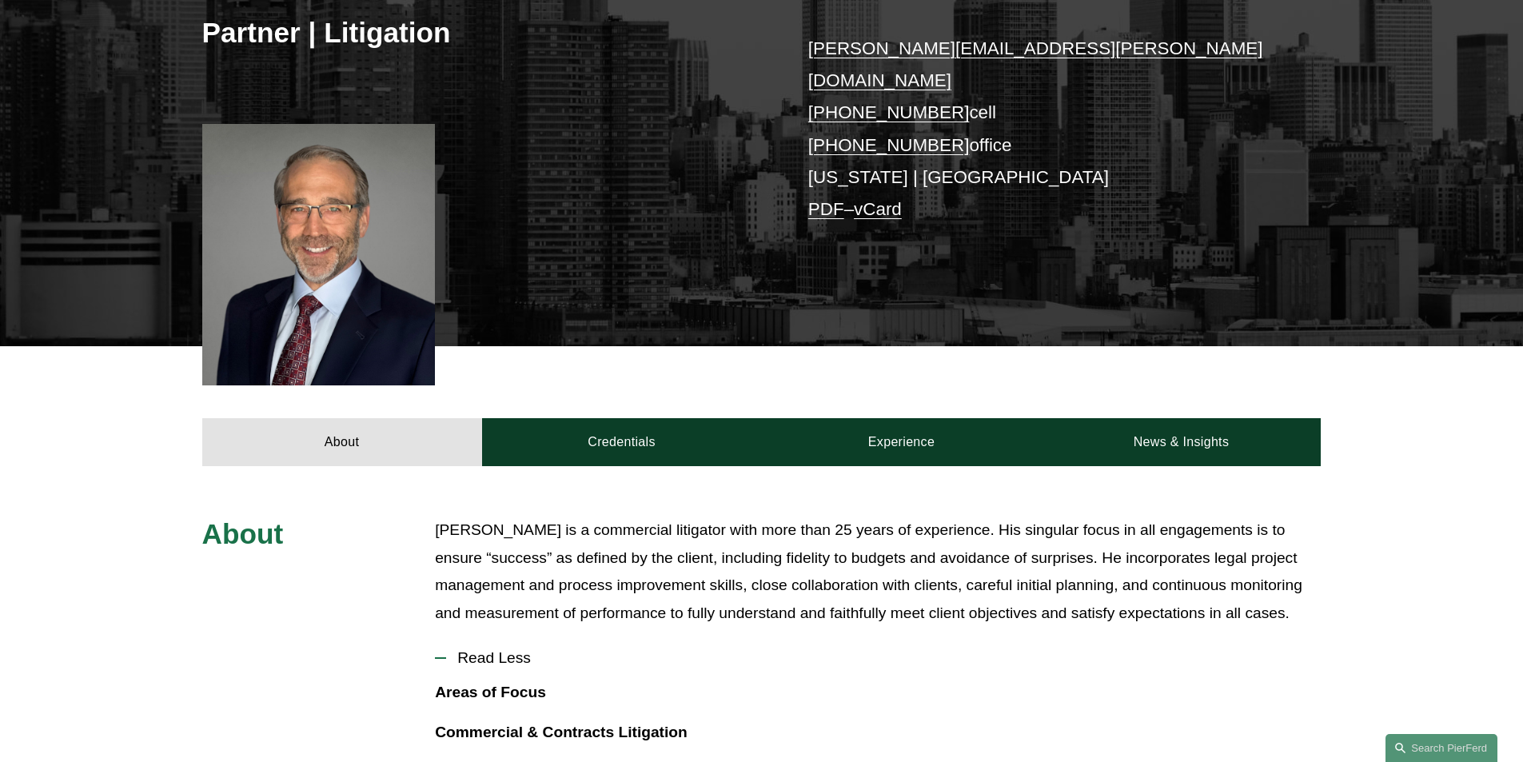
scroll to position [0, 0]
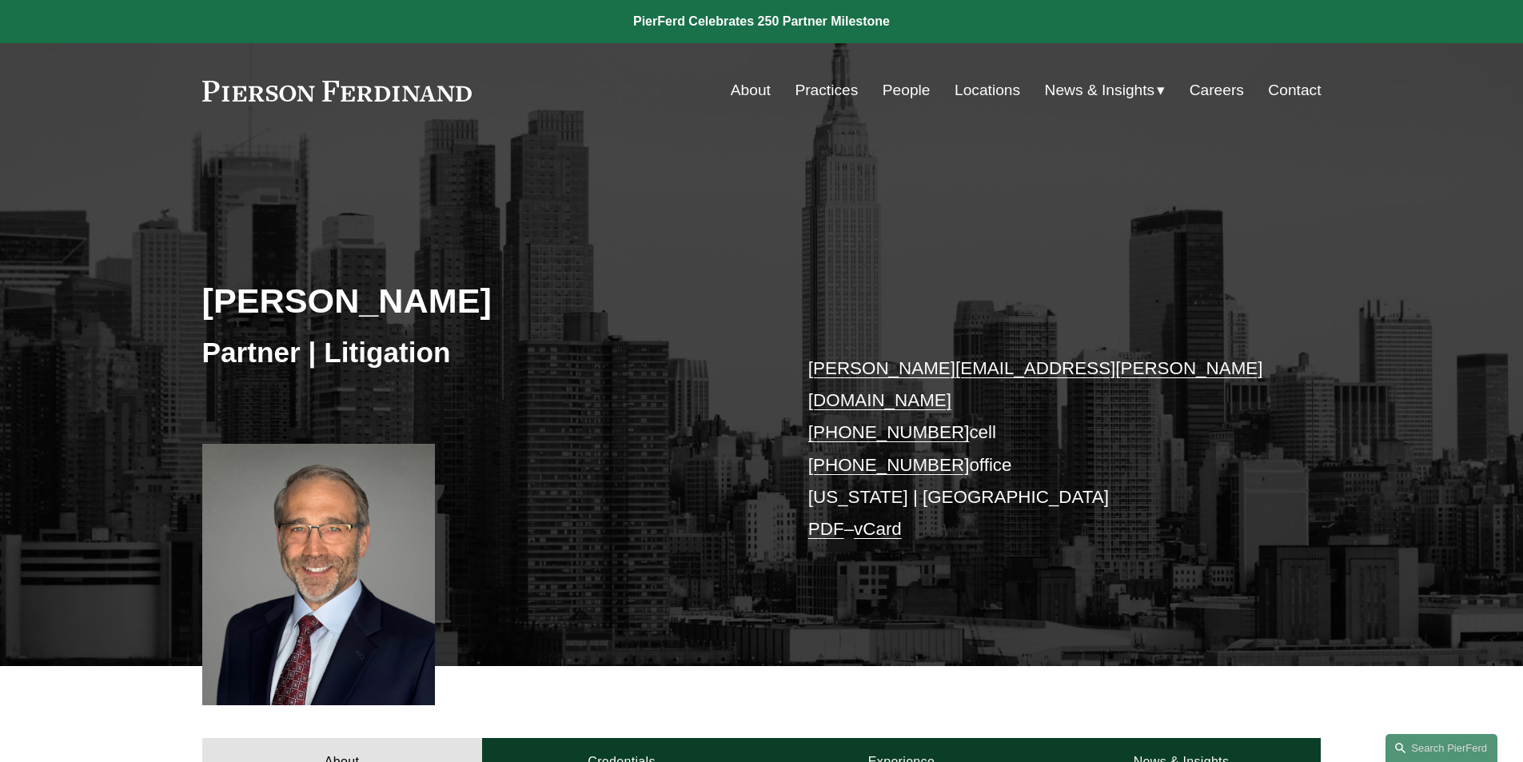
click at [970, 88] on link "Locations" at bounding box center [987, 90] width 66 height 30
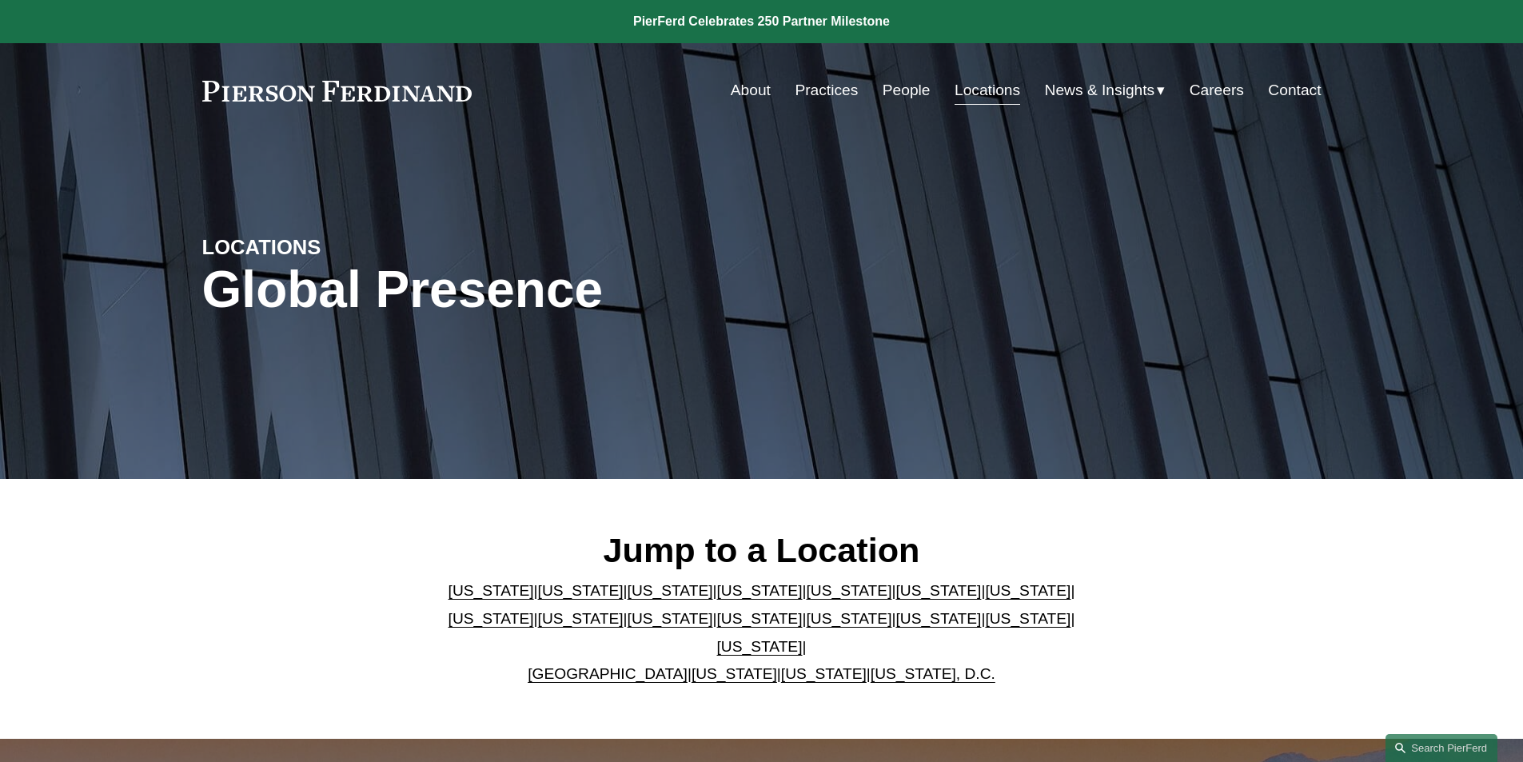
click at [627, 627] on link "New Jersey" at bounding box center [670, 618] width 86 height 17
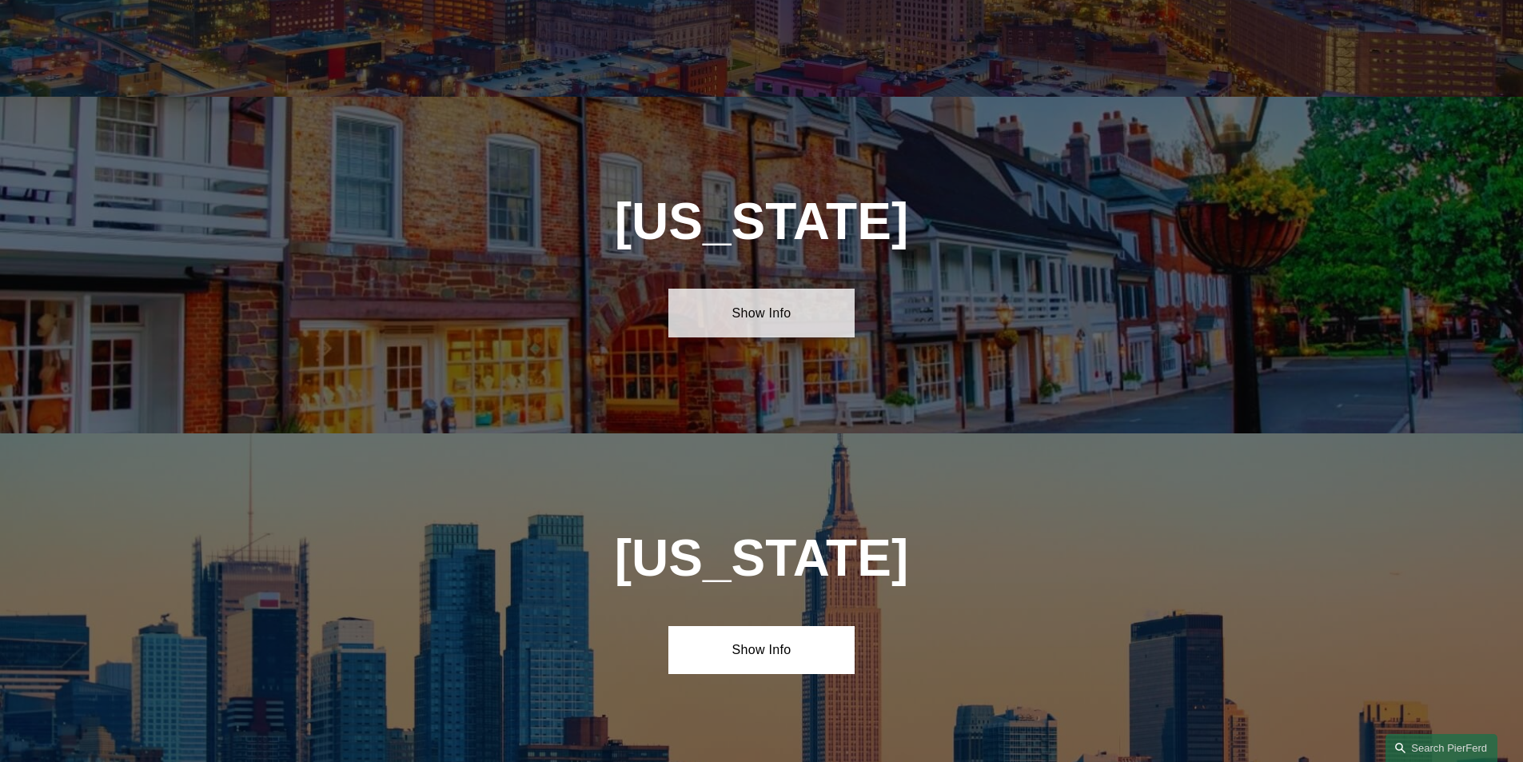
click at [760, 289] on link "Show Info" at bounding box center [761, 313] width 186 height 48
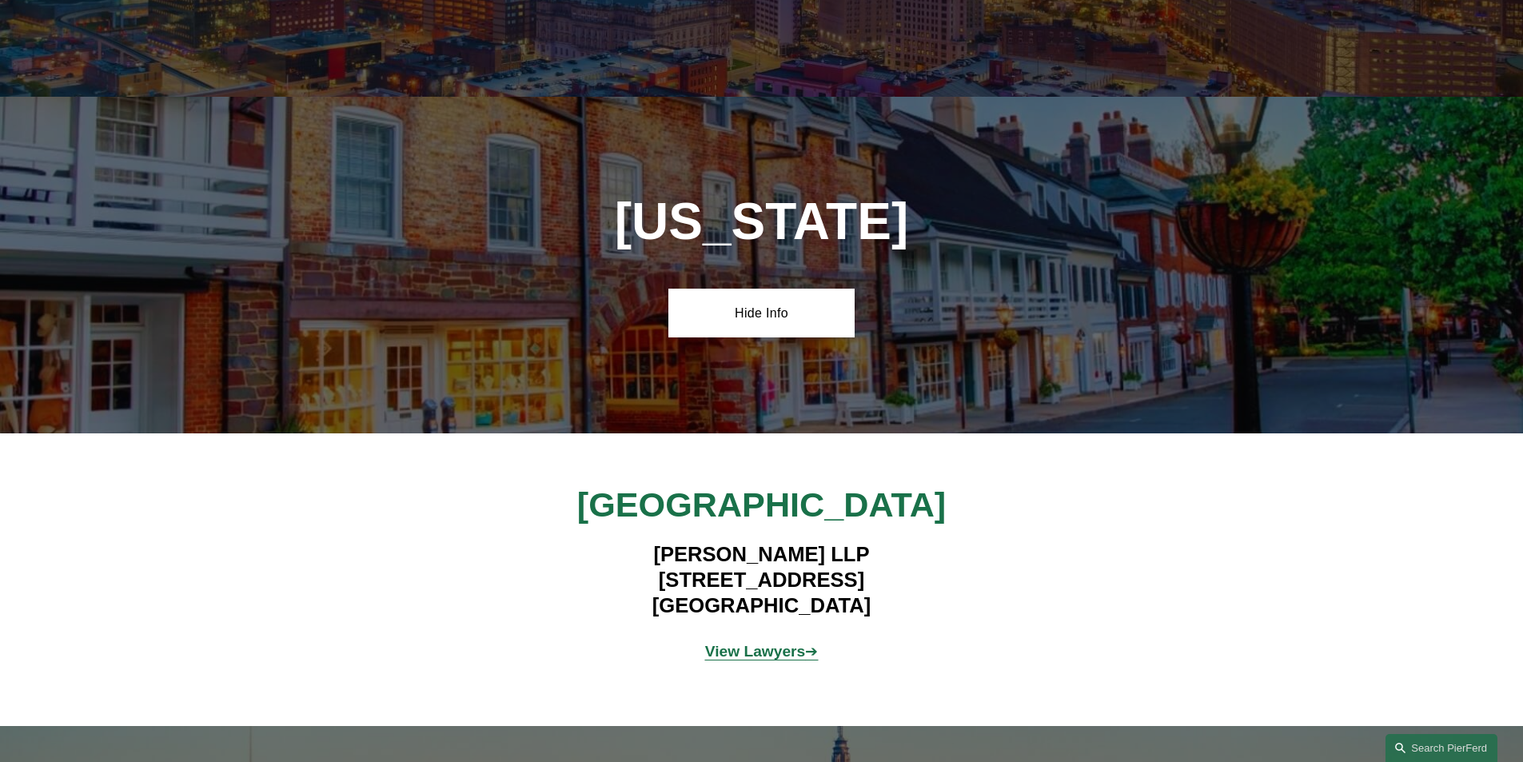
drag, startPoint x: 613, startPoint y: 483, endPoint x: 869, endPoint y: 506, distance: 256.8
click at [869, 541] on h4 "Pierson Ferdinand LLP 100 Overlook Center, 2nd Floor Princeton, NJ 08540" at bounding box center [761, 580] width 466 height 78
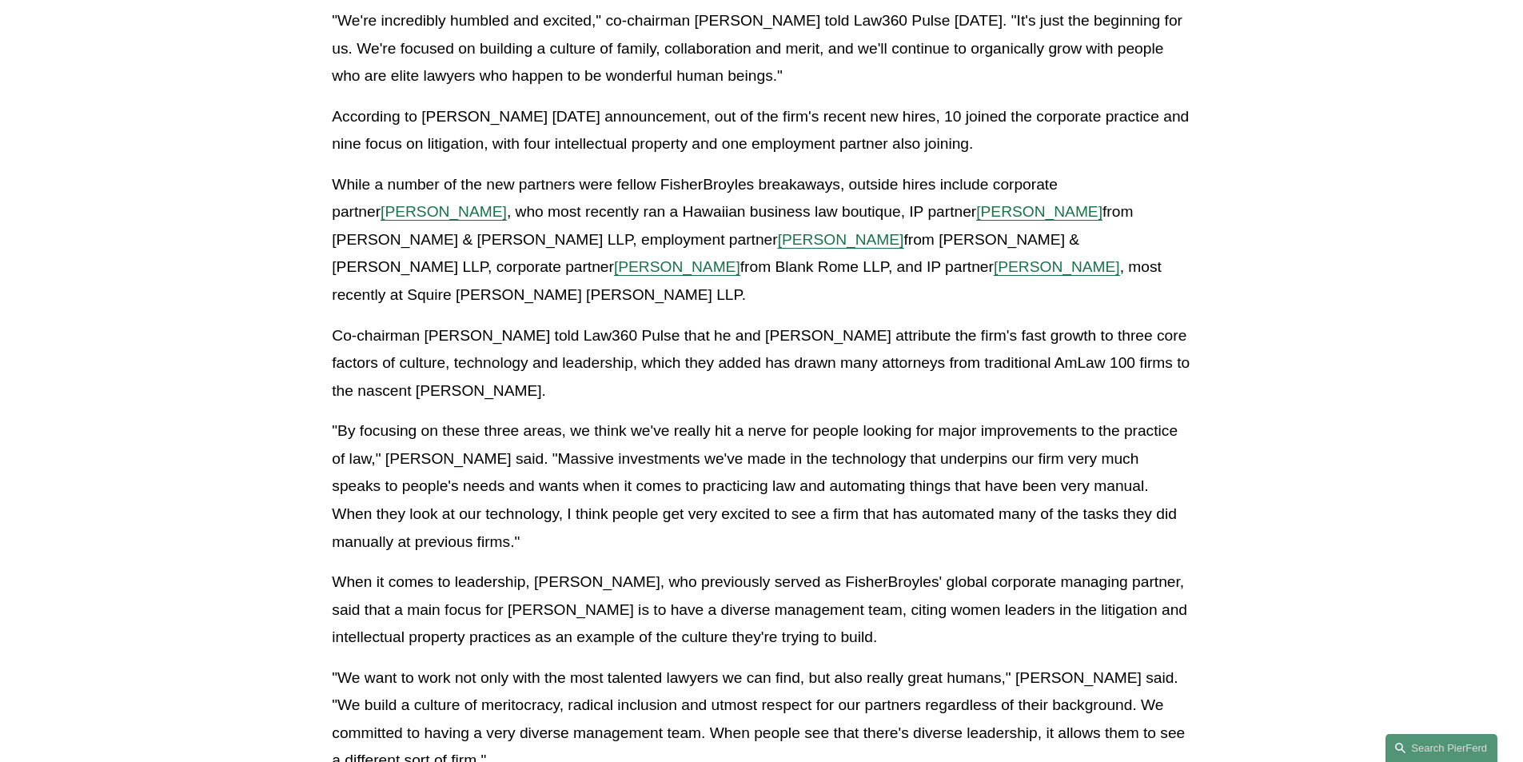
scroll to position [320, 0]
